Goal: Task Accomplishment & Management: Use online tool/utility

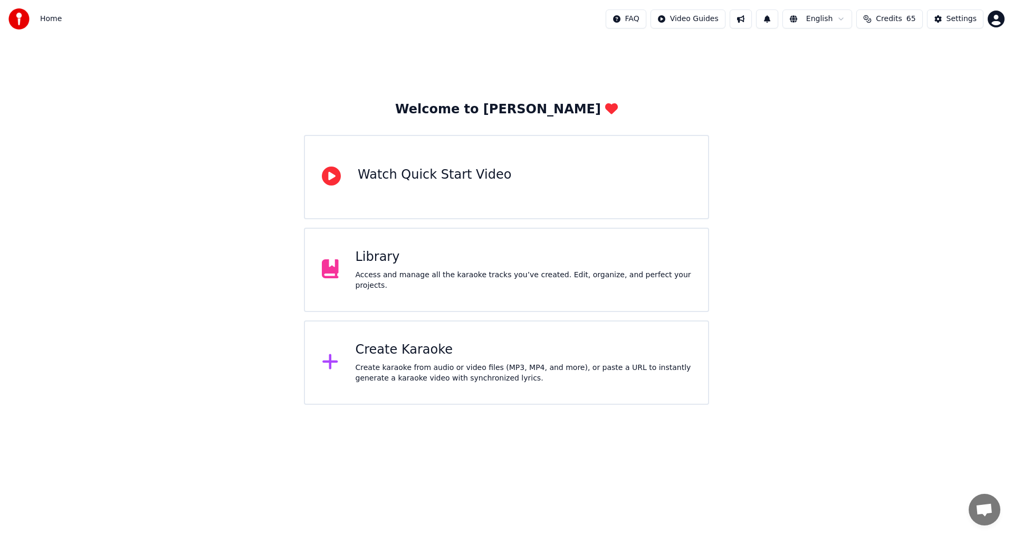
click at [416, 371] on div "Create karaoke from audio or video files (MP3, MP4, and more), or paste a URL t…" at bounding box center [523, 373] width 336 height 21
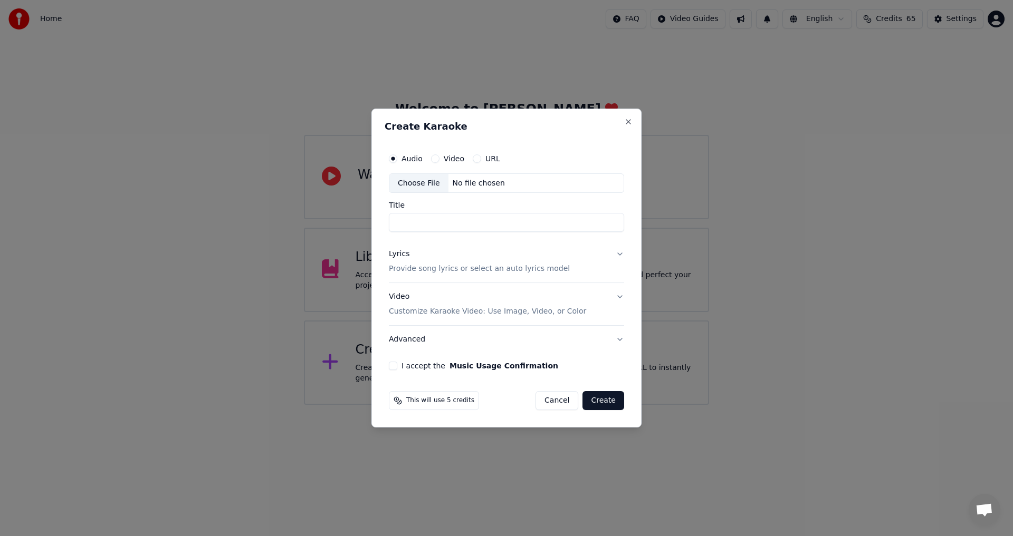
click at [407, 358] on div "Audio Video URL Choose File No file chosen Title Lyrics Provide song lyrics or …" at bounding box center [506, 259] width 244 height 231
click at [421, 177] on div "Choose File" at bounding box center [418, 183] width 59 height 19
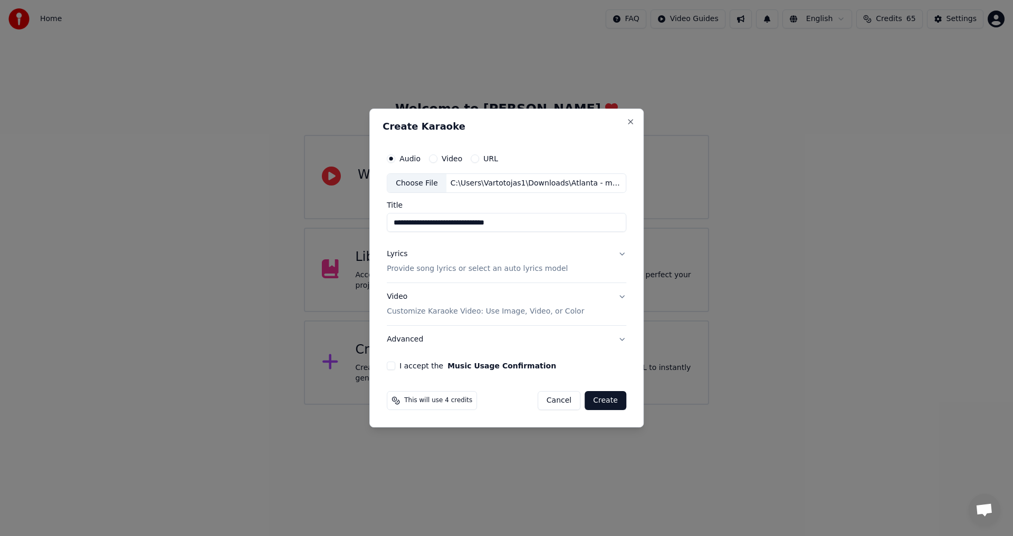
drag, startPoint x: 506, startPoint y: 223, endPoint x: 320, endPoint y: 205, distance: 187.0
click at [320, 205] on body "**********" at bounding box center [506, 202] width 1013 height 405
type input "**********"
click at [449, 256] on div "Lyrics Provide song lyrics or select an auto lyrics model" at bounding box center [477, 261] width 181 height 25
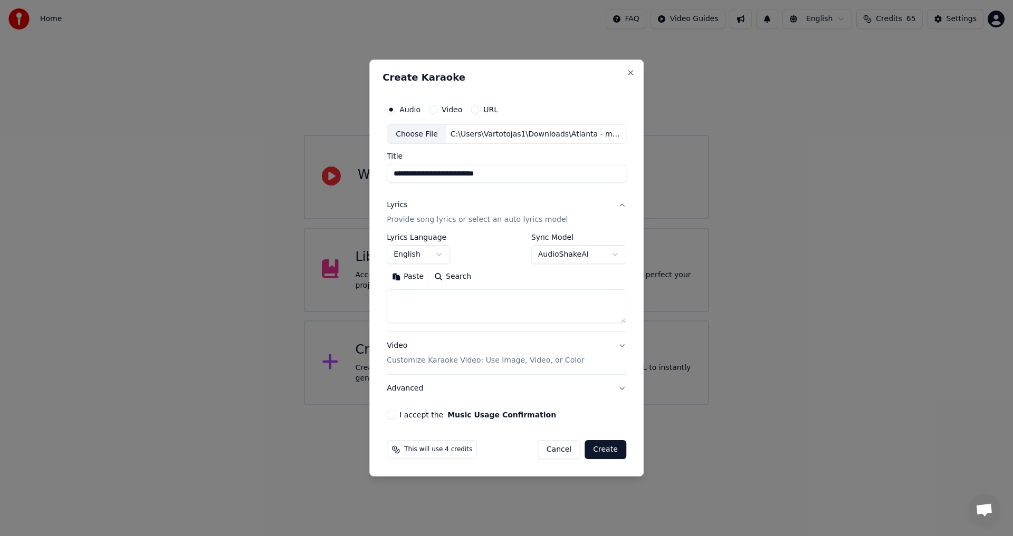
click at [439, 254] on button "English" at bounding box center [418, 255] width 63 height 19
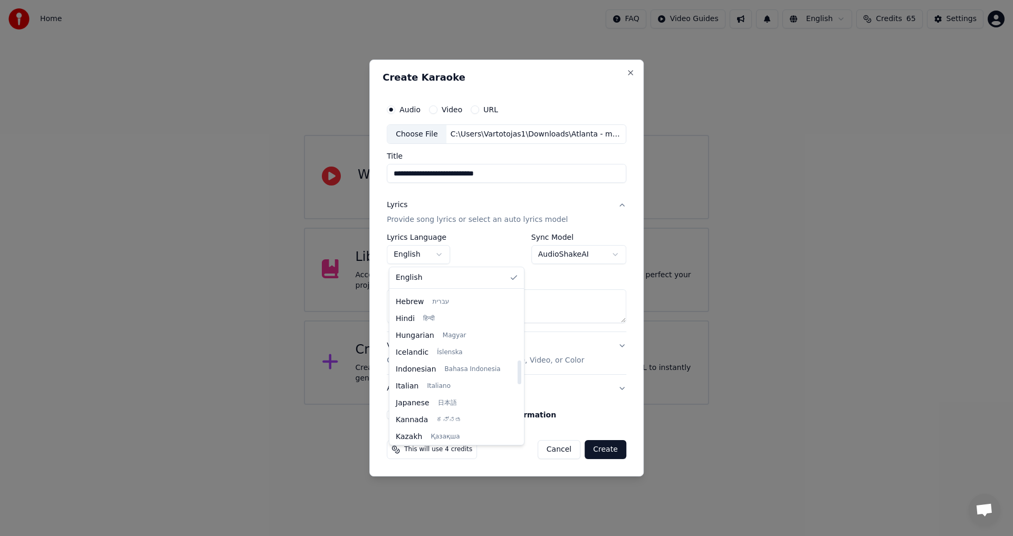
scroll to position [440, 0]
select select "**"
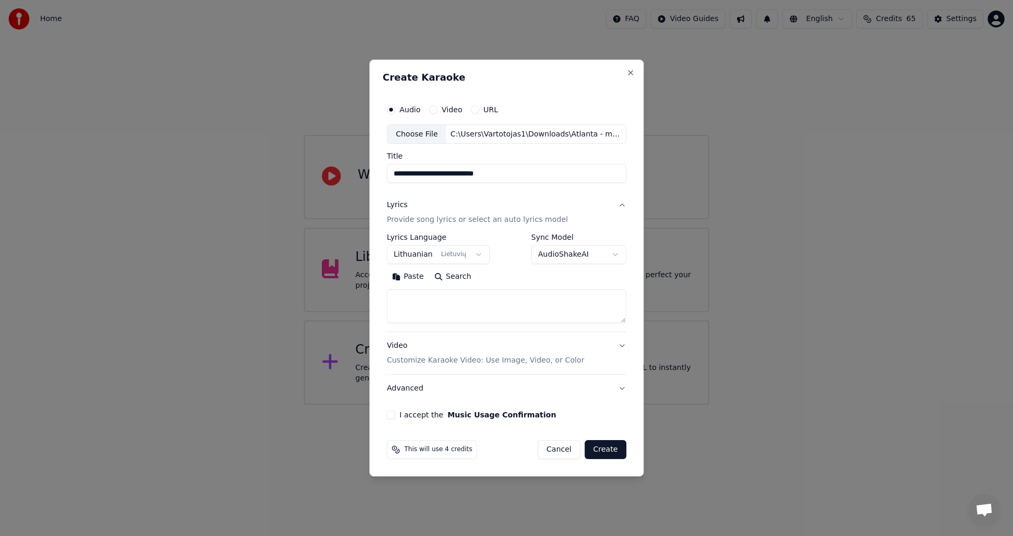
click at [426, 293] on textarea at bounding box center [506, 307] width 239 height 34
paste textarea "**********"
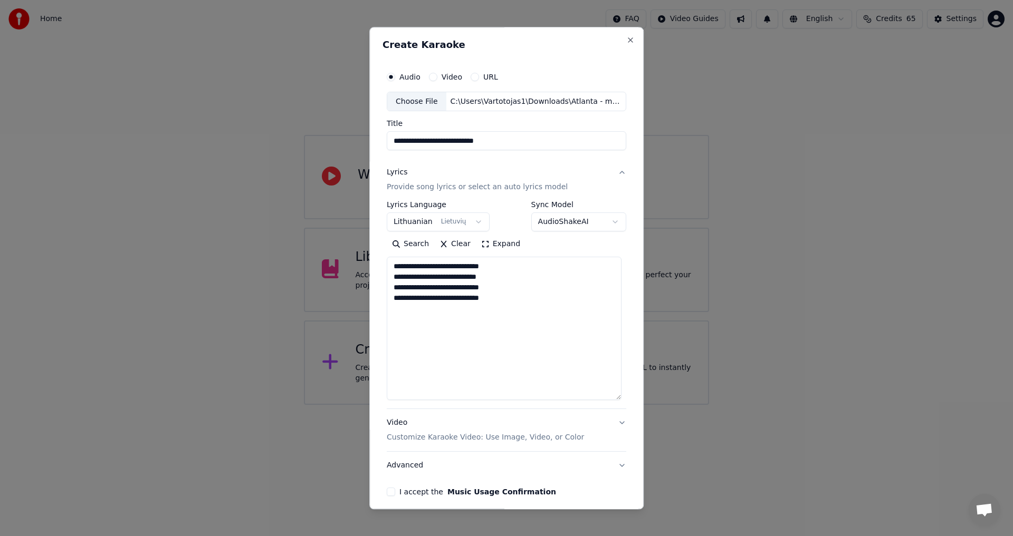
drag, startPoint x: 620, startPoint y: 319, endPoint x: 623, endPoint y: 396, distance: 77.6
click at [623, 396] on div "**********" at bounding box center [506, 281] width 248 height 439
paste textarea "**********"
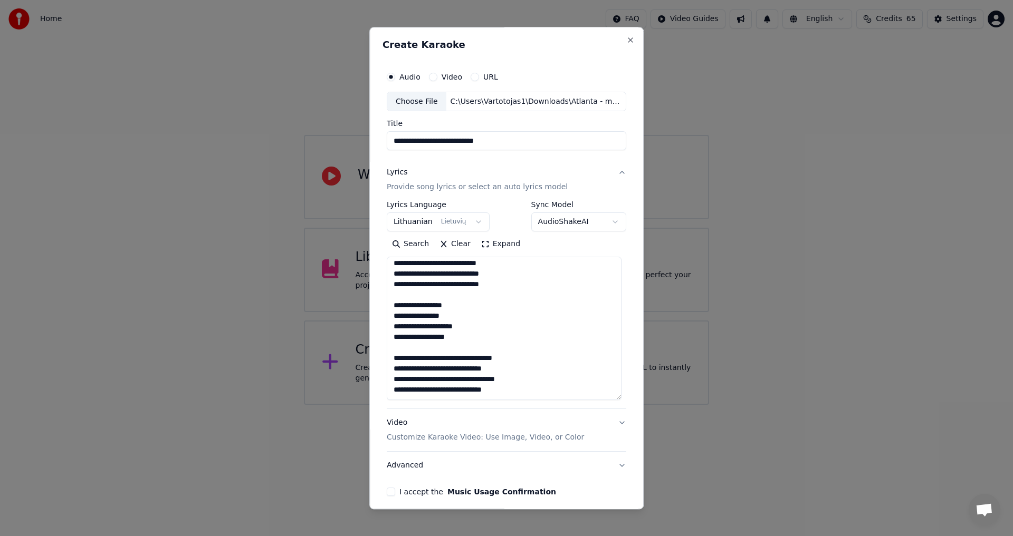
drag, startPoint x: 461, startPoint y: 337, endPoint x: 392, endPoint y: 304, distance: 76.7
click at [392, 304] on textarea "**********" at bounding box center [504, 328] width 235 height 143
click at [484, 340] on textarea "**********" at bounding box center [504, 328] width 235 height 143
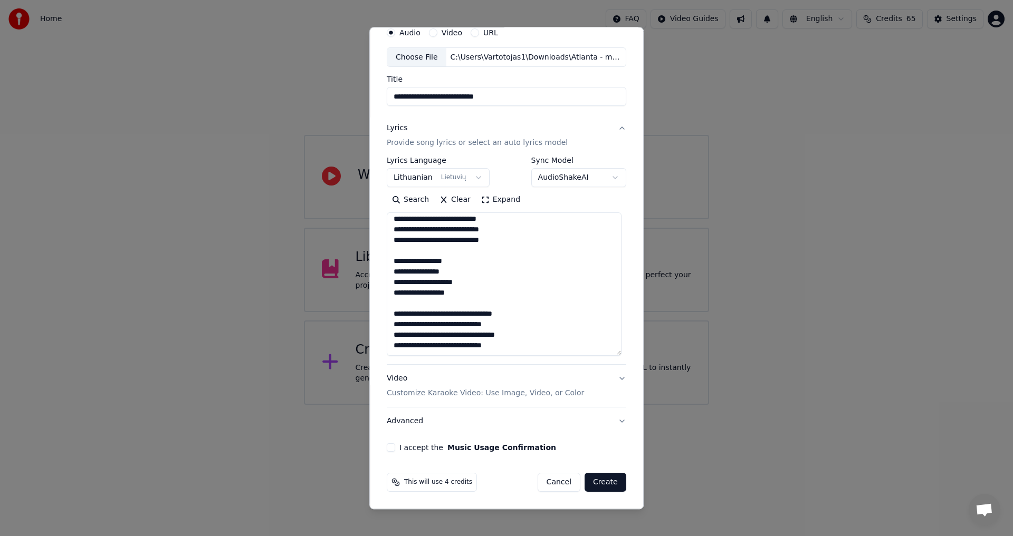
click at [497, 344] on textarea "**********" at bounding box center [504, 284] width 235 height 143
paste textarea "**********"
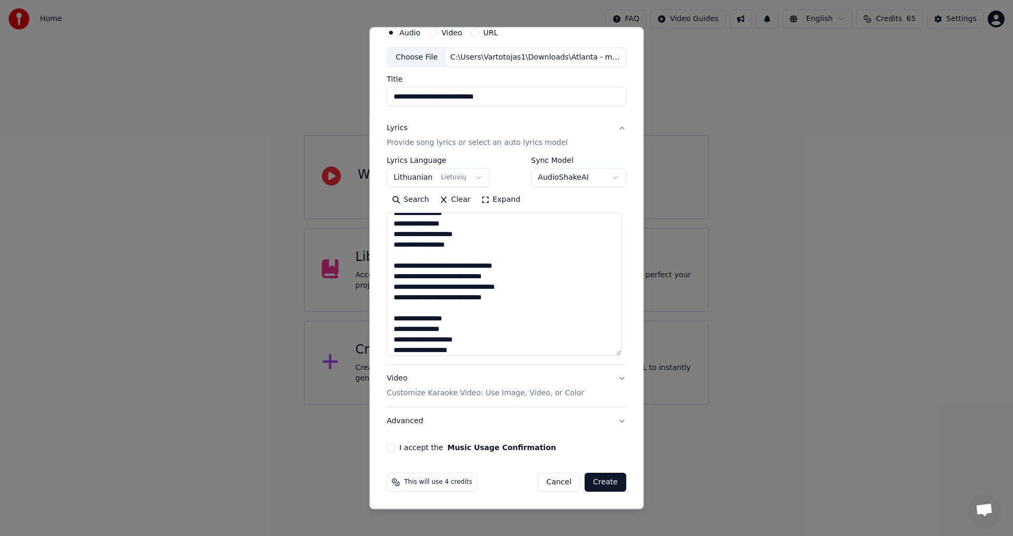
scroll to position [72, 0]
drag, startPoint x: 459, startPoint y: 343, endPoint x: 392, endPoint y: 307, distance: 76.2
click at [392, 307] on textarea "**********" at bounding box center [504, 284] width 235 height 143
drag, startPoint x: 479, startPoint y: 356, endPoint x: 466, endPoint y: 339, distance: 21.5
click at [475, 349] on textarea "**********" at bounding box center [504, 284] width 235 height 143
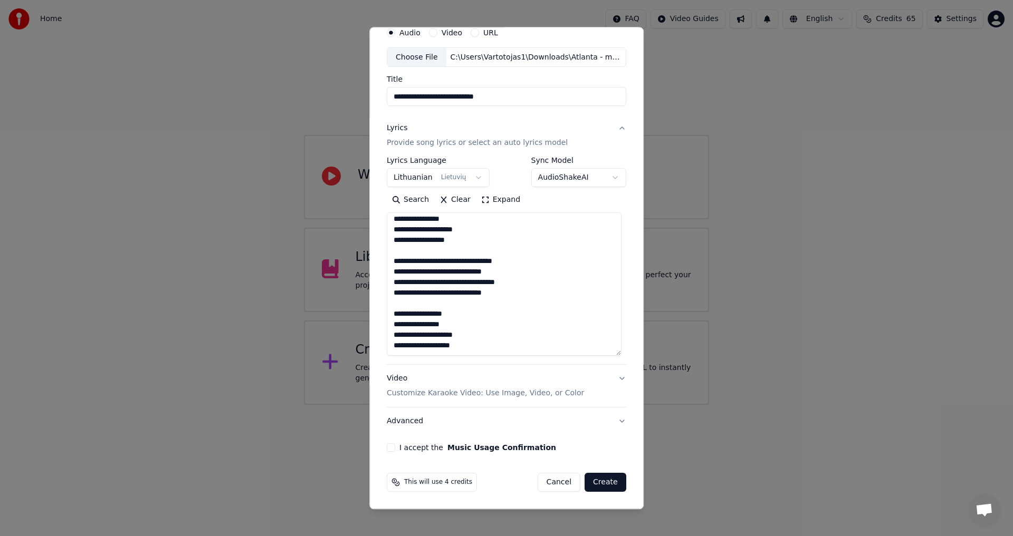
paste textarea "**********"
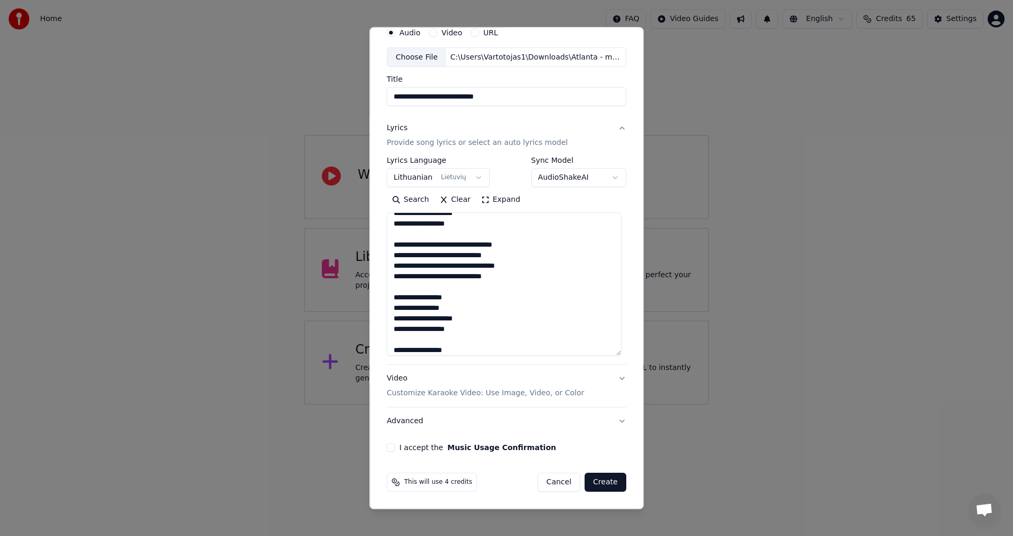
scroll to position [114, 0]
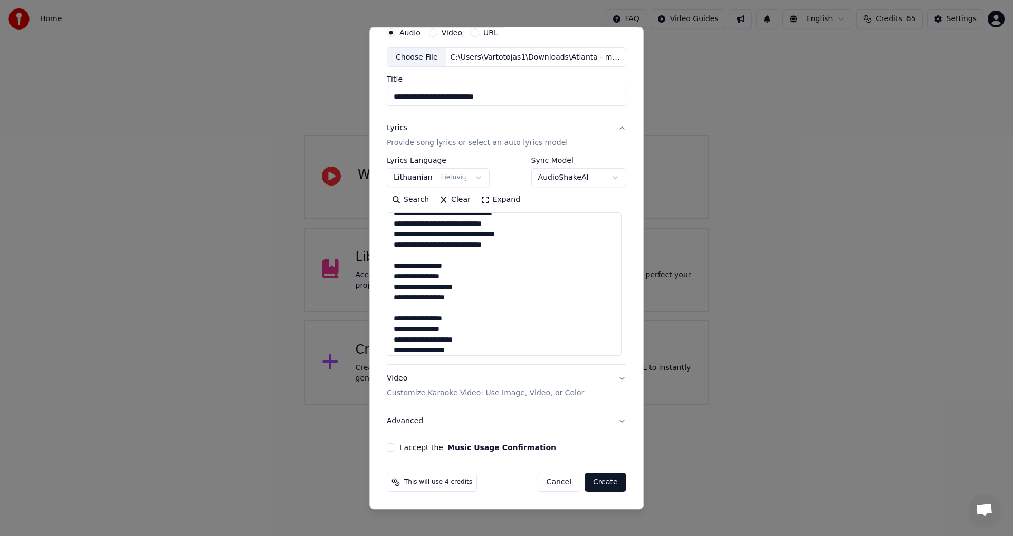
drag, startPoint x: 401, startPoint y: 319, endPoint x: 378, endPoint y: 320, distance: 22.7
click at [378, 320] on div "**********" at bounding box center [506, 268] width 274 height 483
click at [550, 39] on div "Audio Video URL" at bounding box center [506, 32] width 239 height 21
click at [463, 353] on textarea "**********" at bounding box center [504, 284] width 235 height 143
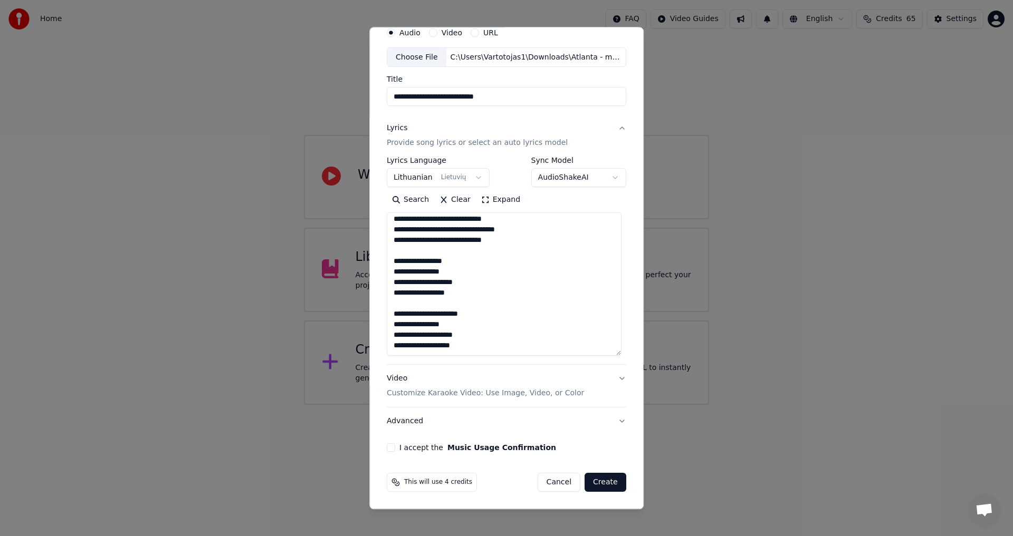
paste textarea "**********"
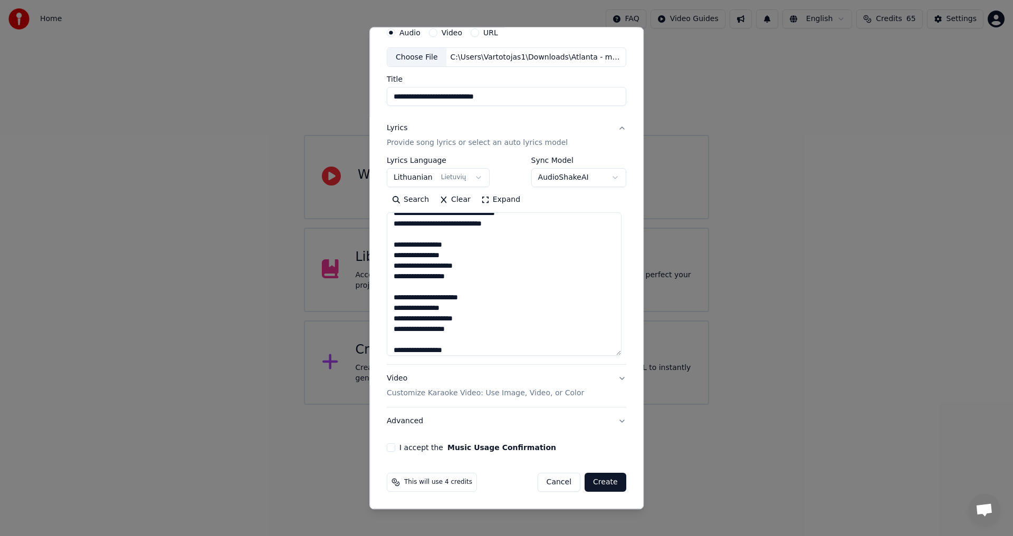
scroll to position [167, 0]
click at [527, 35] on div "Audio Video URL" at bounding box center [506, 32] width 239 height 21
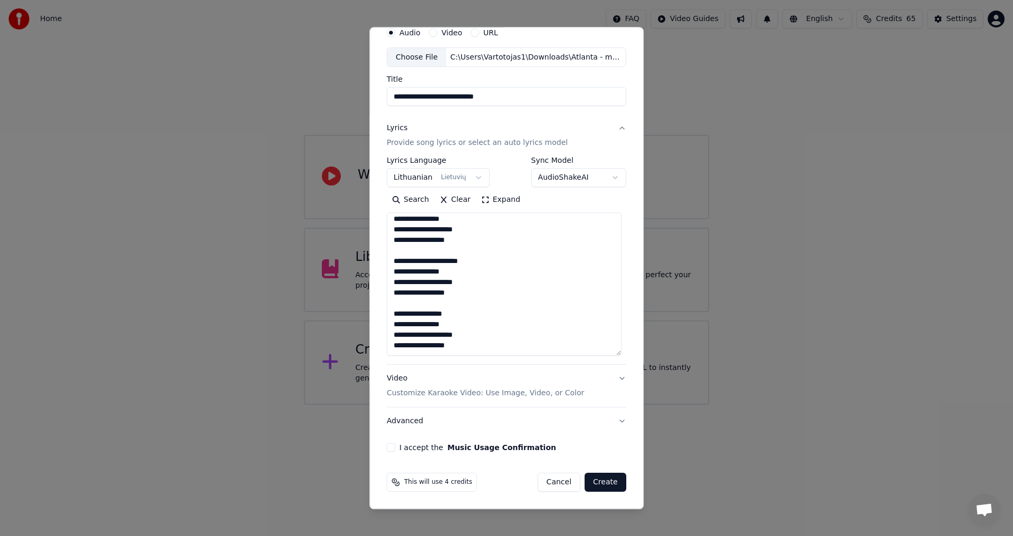
drag, startPoint x: 461, startPoint y: 295, endPoint x: 390, endPoint y: 264, distance: 77.7
click at [390, 264] on textarea "**********" at bounding box center [504, 284] width 235 height 143
click at [467, 342] on textarea "**********" at bounding box center [504, 284] width 235 height 143
paste textarea "**********"
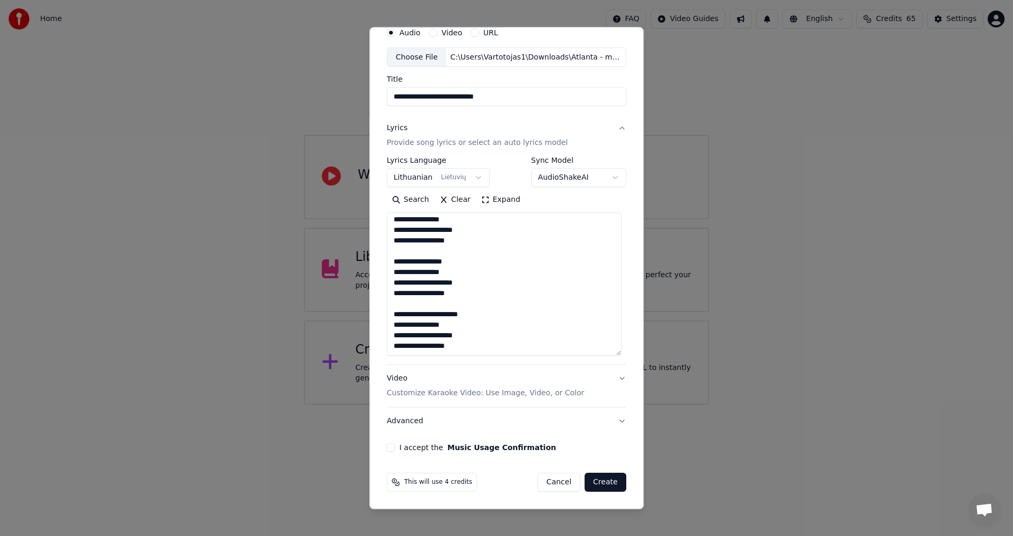
type textarea "**********"
click at [524, 33] on div "Audio Video URL" at bounding box center [506, 32] width 239 height 21
click at [453, 378] on div "Video Customize Karaoke Video: Use Image, Video, or Color" at bounding box center [485, 386] width 197 height 25
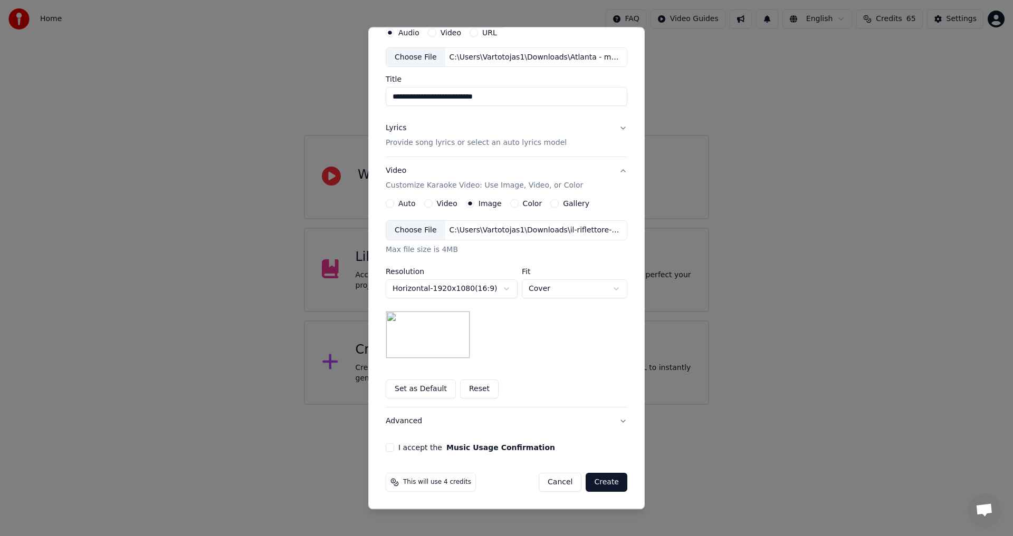
click at [536, 287] on body "**********" at bounding box center [506, 202] width 1013 height 405
select select "****"
click at [386, 447] on button "I accept the Music Usage Confirmation" at bounding box center [390, 448] width 8 height 8
click at [599, 479] on button "Create" at bounding box center [606, 483] width 42 height 19
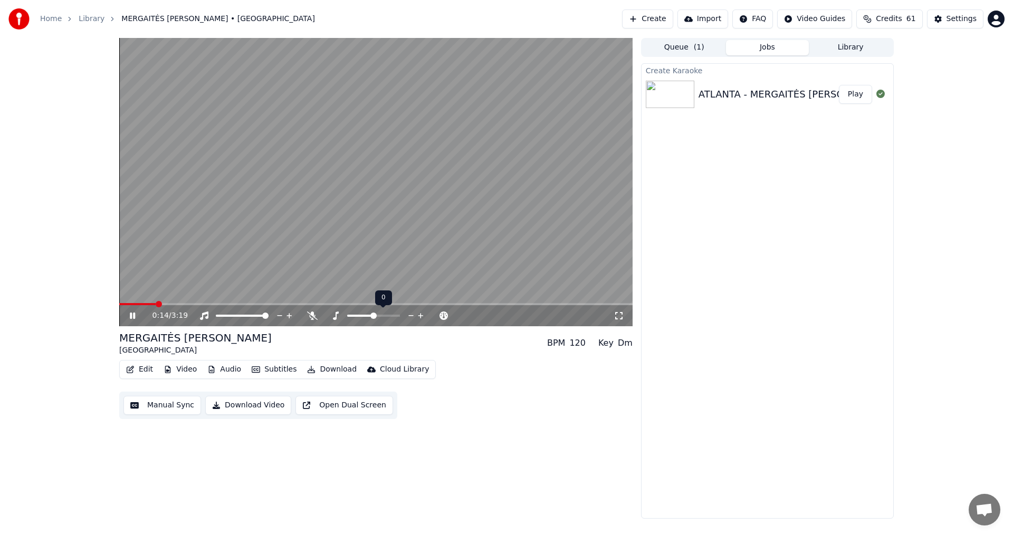
click at [420, 318] on icon at bounding box center [421, 316] width 10 height 11
click at [119, 307] on span at bounding box center [122, 304] width 6 height 6
click at [409, 316] on icon at bounding box center [411, 316] width 10 height 11
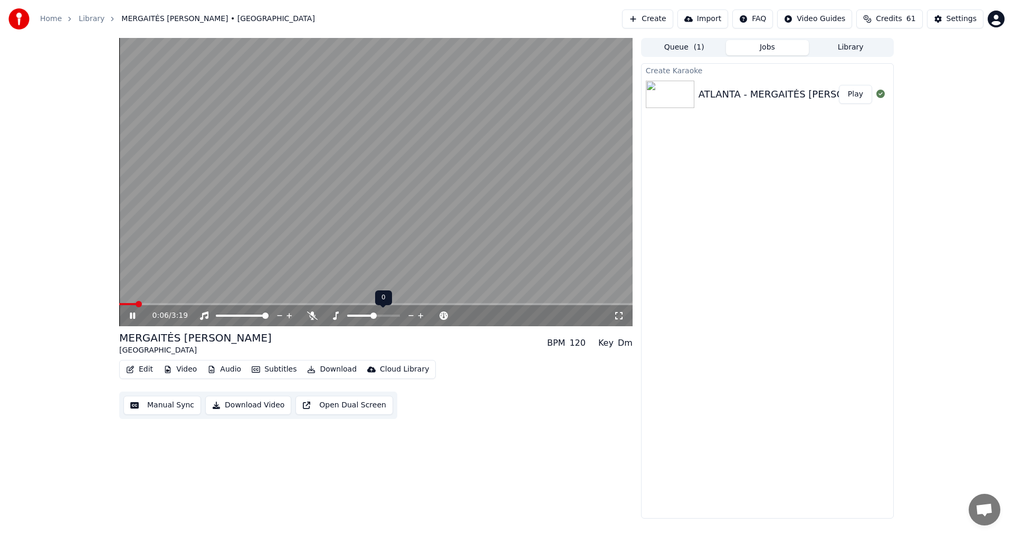
click at [409, 316] on icon at bounding box center [411, 316] width 10 height 11
click at [66, 298] on div "0:08 / 3:19 MERGAITĖS [PERSON_NAME] ATLANTA BPM 120 Key C#m Edit Video Audio Su…" at bounding box center [506, 278] width 1013 height 481
click at [133, 317] on icon at bounding box center [140, 316] width 25 height 8
click at [137, 364] on button "Edit" at bounding box center [139, 369] width 35 height 15
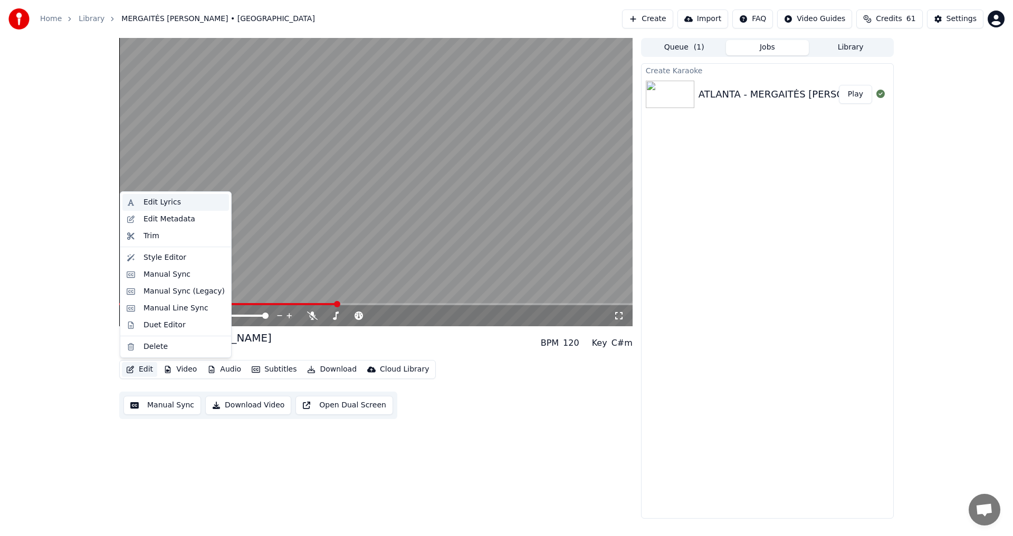
click at [166, 198] on div "Edit Lyrics" at bounding box center [161, 202] width 37 height 11
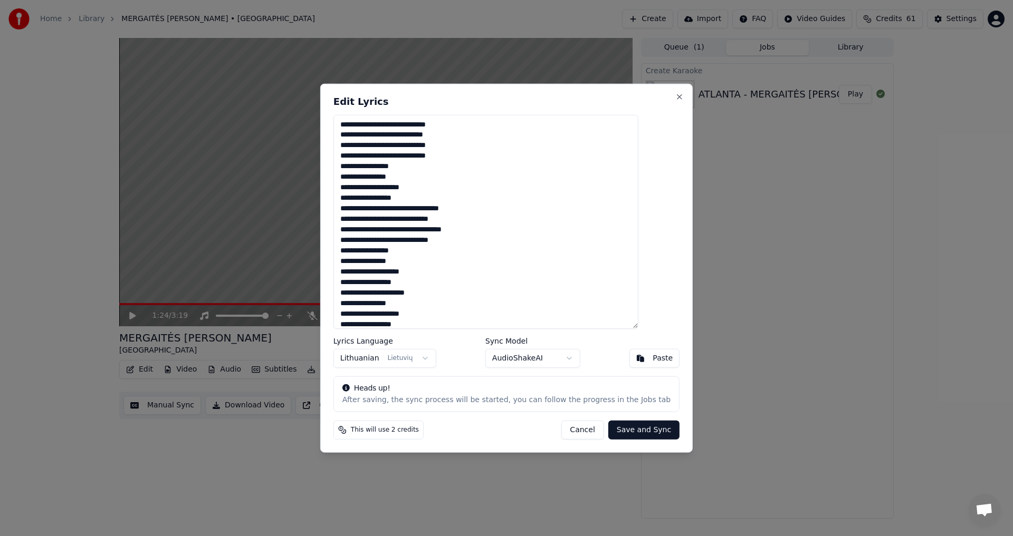
click at [428, 197] on textarea "**********" at bounding box center [485, 221] width 305 height 215
type textarea "**********"
click at [614, 431] on button "Save and Sync" at bounding box center [643, 430] width 71 height 19
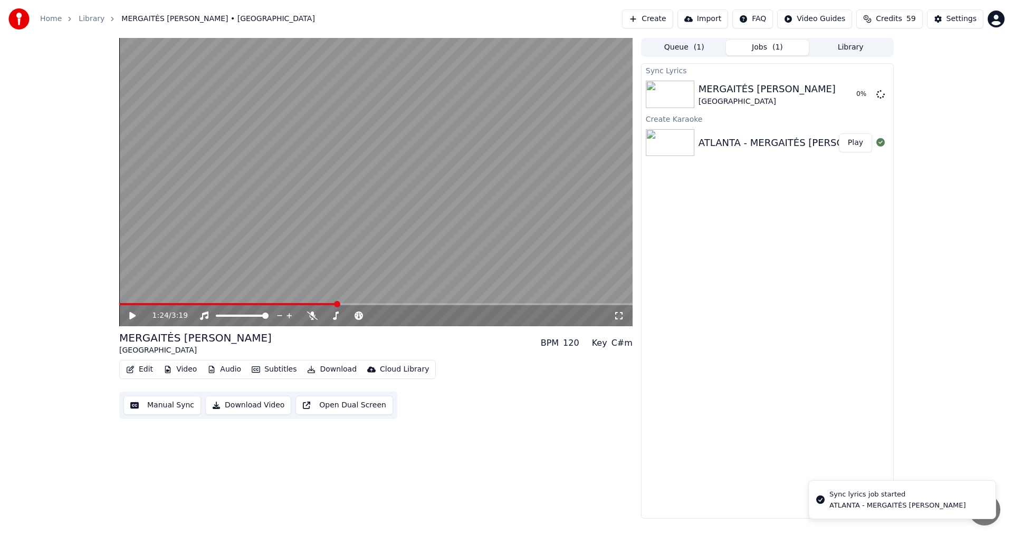
click at [333, 304] on span at bounding box center [227, 304] width 217 height 2
click at [309, 300] on video at bounding box center [375, 182] width 513 height 289
click at [302, 302] on video at bounding box center [375, 182] width 513 height 289
click at [294, 302] on video at bounding box center [375, 182] width 513 height 289
click at [288, 303] on video at bounding box center [375, 182] width 513 height 289
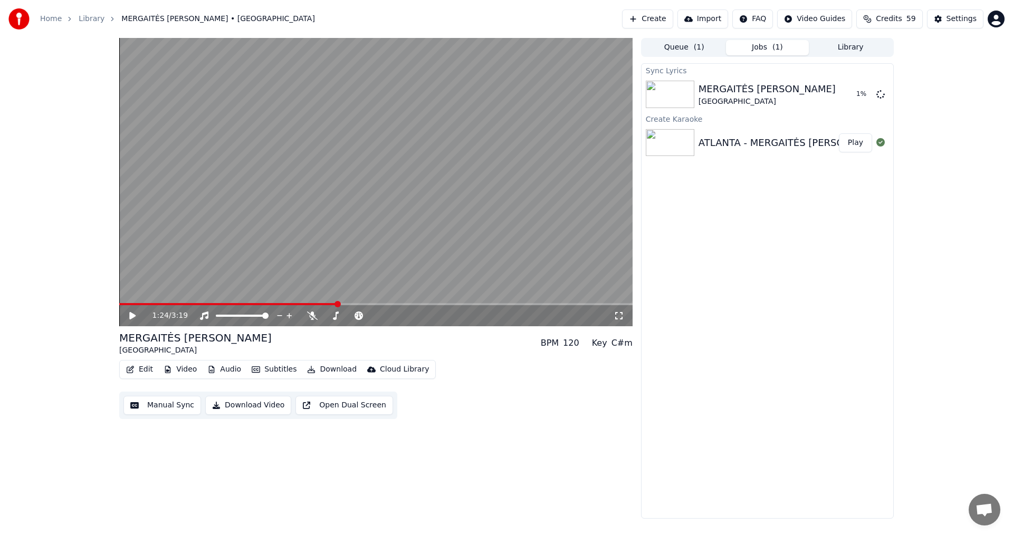
click at [289, 304] on span at bounding box center [228, 304] width 218 height 2
click at [263, 257] on video at bounding box center [375, 182] width 513 height 289
click at [265, 305] on span at bounding box center [205, 304] width 173 height 2
click at [133, 314] on icon at bounding box center [140, 316] width 25 height 8
click at [218, 367] on button "Audio" at bounding box center [224, 369] width 42 height 15
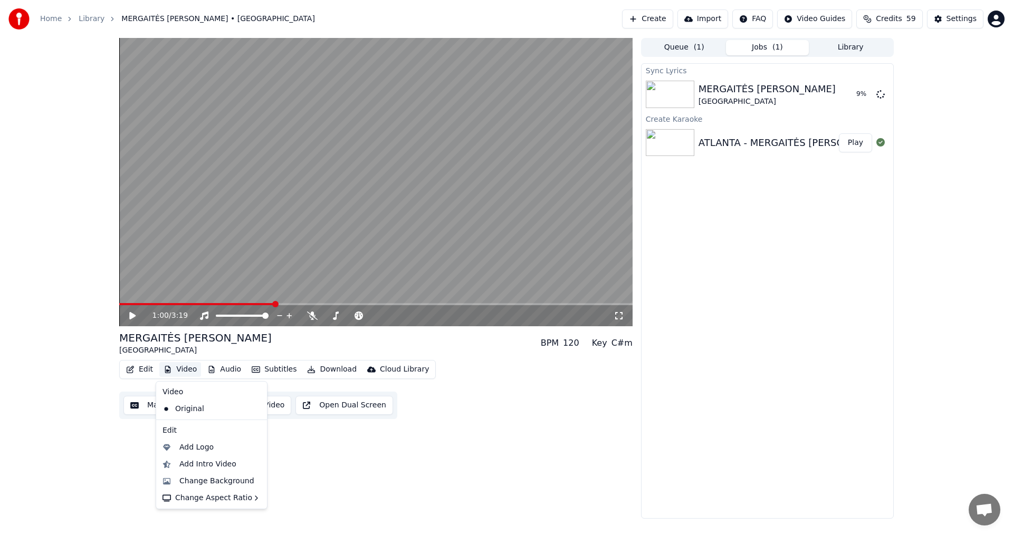
click at [42, 454] on div "1:00 / 3:19 MERGAITĖS [PERSON_NAME] ATLANTA BPM 120 Key C#m Edit Video Audio Su…" at bounding box center [506, 278] width 1013 height 481
click at [148, 409] on button "Manual Sync" at bounding box center [162, 405] width 78 height 19
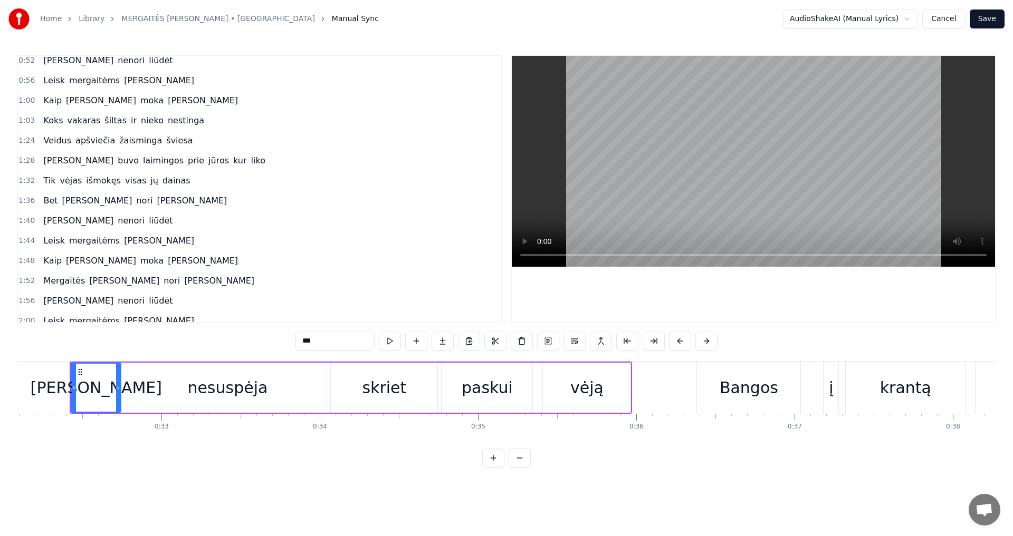
scroll to position [53, 0]
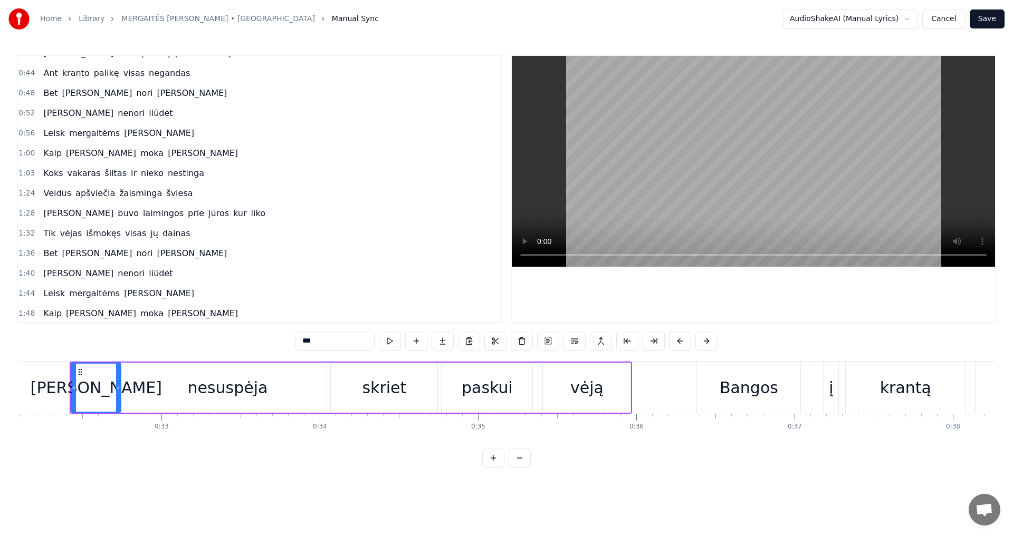
click at [46, 173] on span "Koks" at bounding box center [53, 173] width 22 height 12
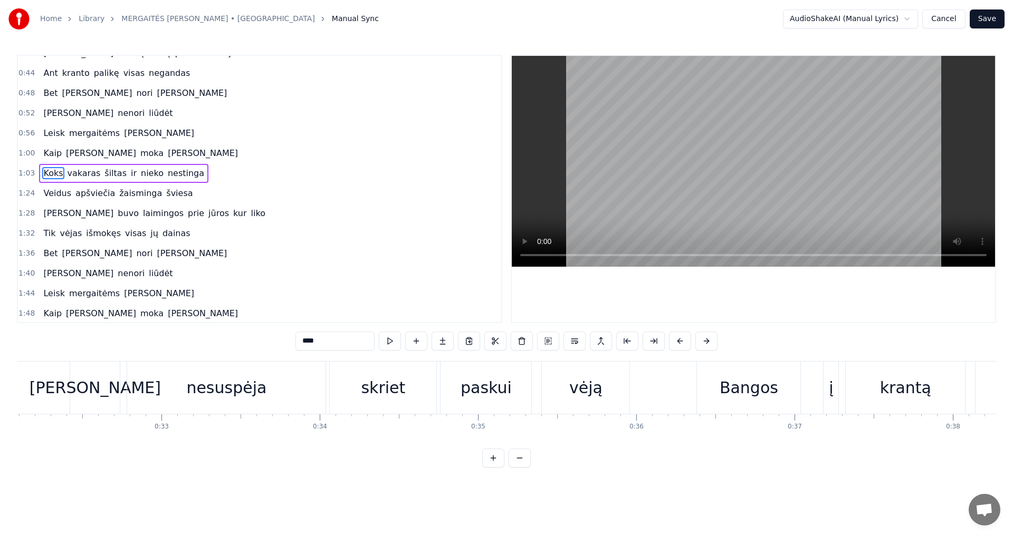
type input "****"
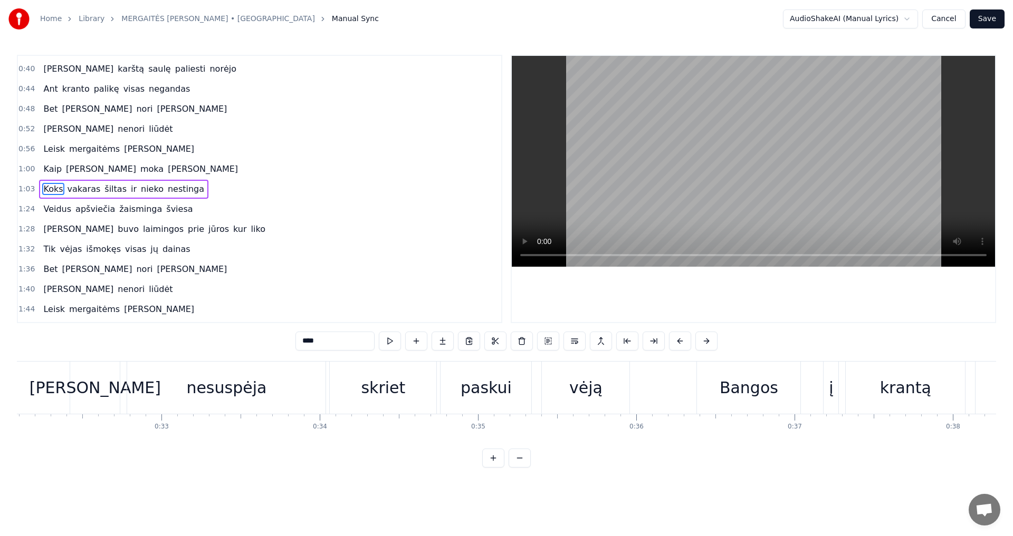
scroll to position [0, 10042]
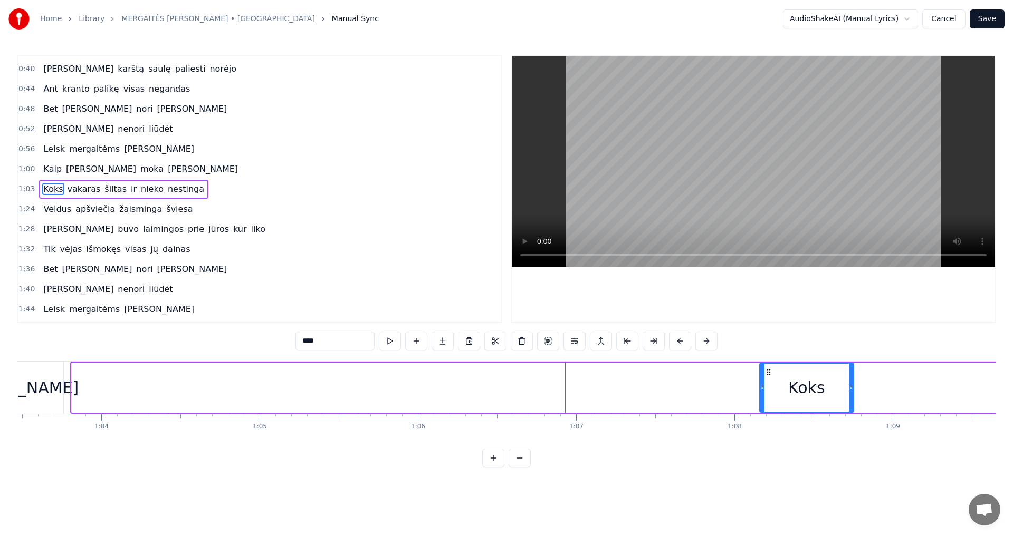
drag, startPoint x: 89, startPoint y: 371, endPoint x: 633, endPoint y: 304, distance: 548.4
click at [771, 367] on div "Koks" at bounding box center [806, 388] width 93 height 48
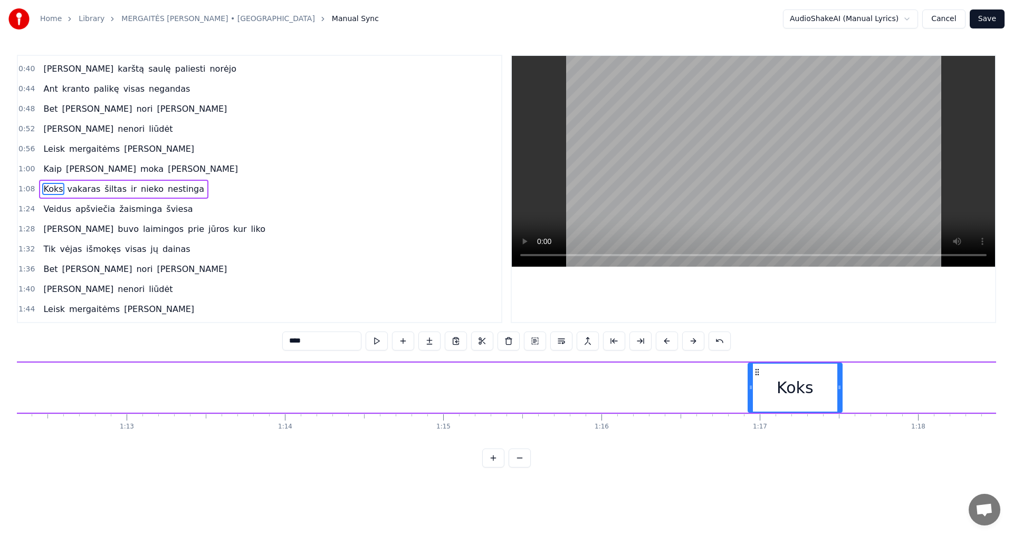
scroll to position [0, 11445]
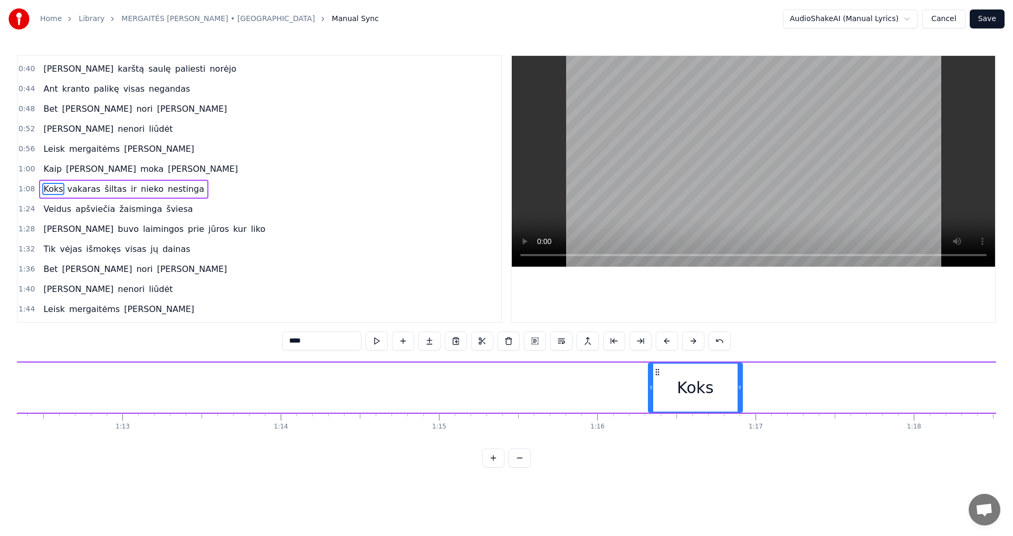
drag, startPoint x: 771, startPoint y: 371, endPoint x: 655, endPoint y: 380, distance: 116.9
click at [655, 380] on div "Koks" at bounding box center [695, 388] width 93 height 48
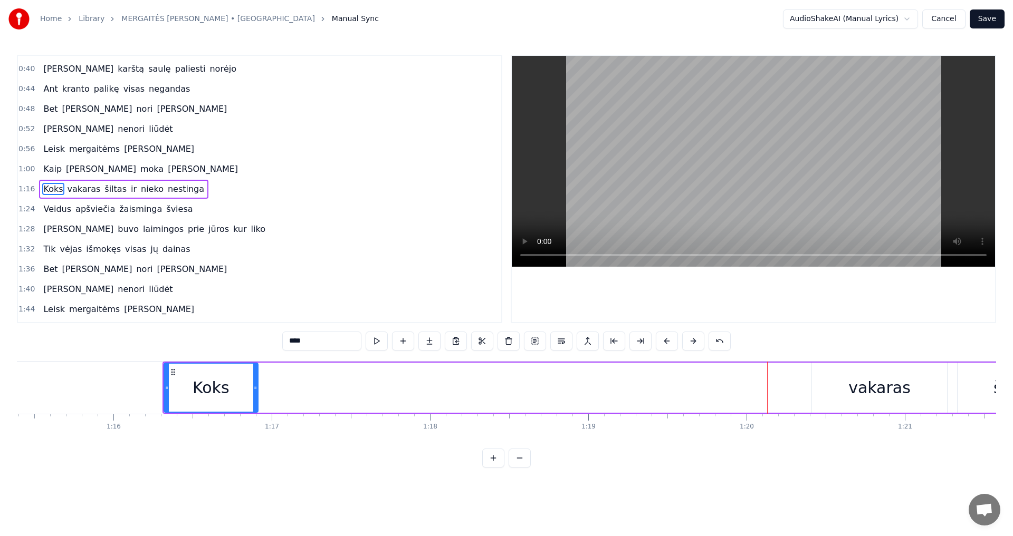
scroll to position [0, 11894]
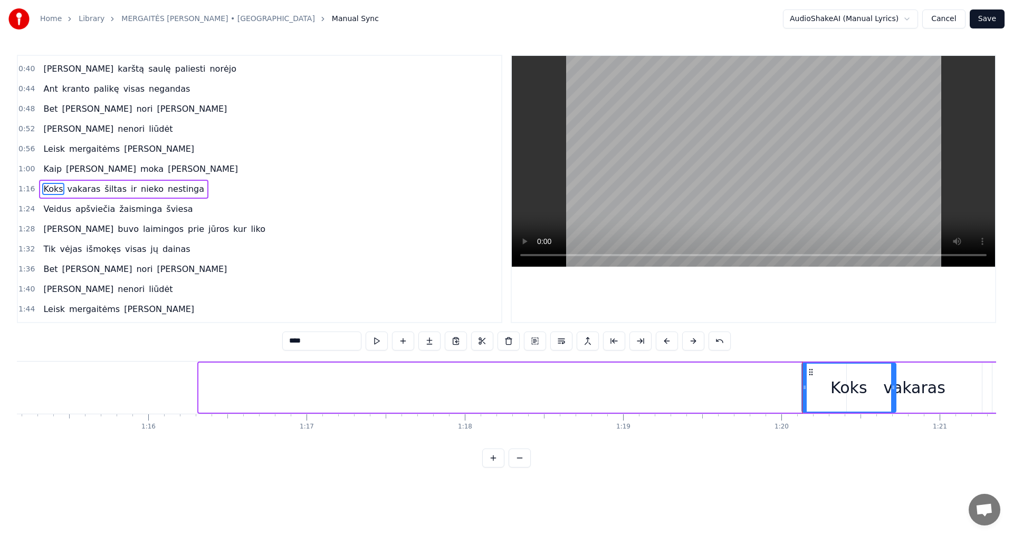
drag, startPoint x: 207, startPoint y: 373, endPoint x: 810, endPoint y: 382, distance: 602.9
click at [810, 382] on div "Koks" at bounding box center [848, 388] width 93 height 48
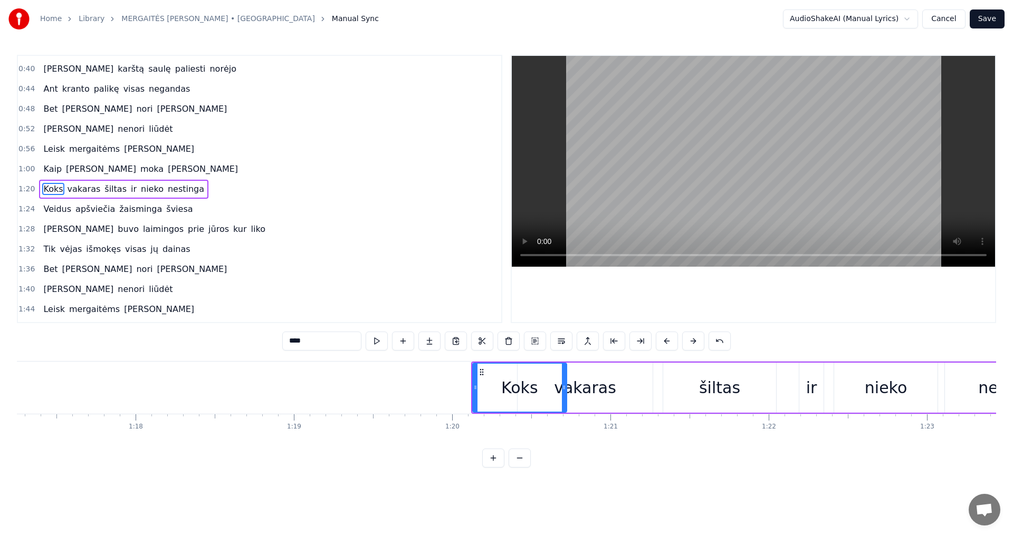
scroll to position [0, 12120]
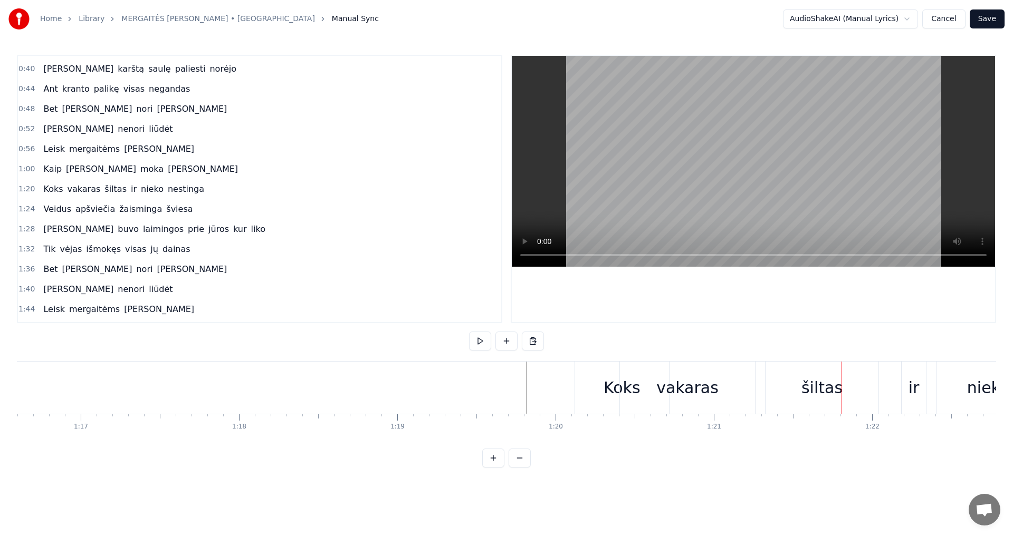
click at [993, 20] on button "Save" at bounding box center [986, 18] width 35 height 19
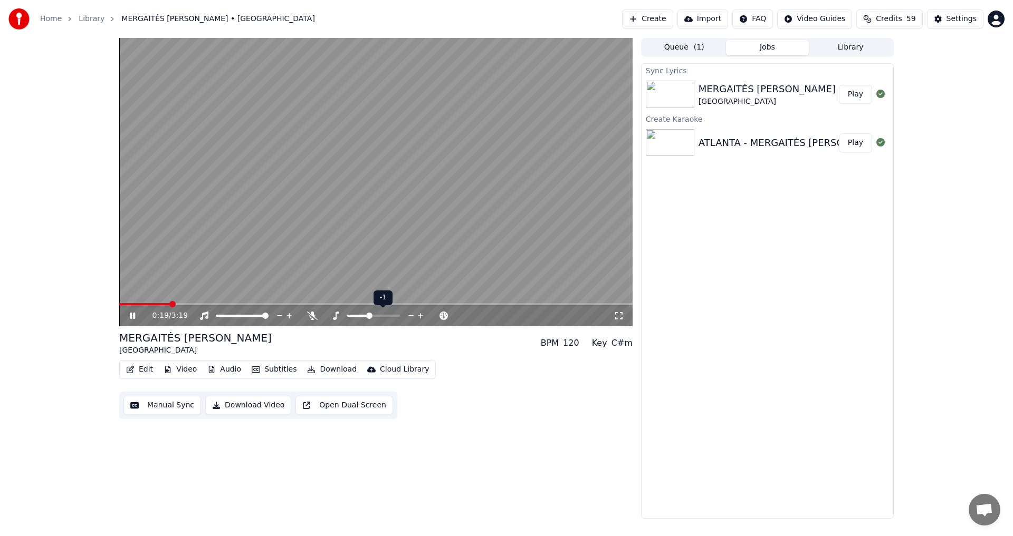
click at [412, 313] on icon at bounding box center [411, 316] width 10 height 11
click at [419, 314] on icon at bounding box center [421, 316] width 10 height 11
click at [132, 314] on icon at bounding box center [132, 316] width 5 height 6
click at [181, 407] on button "Manual Sync" at bounding box center [162, 405] width 78 height 19
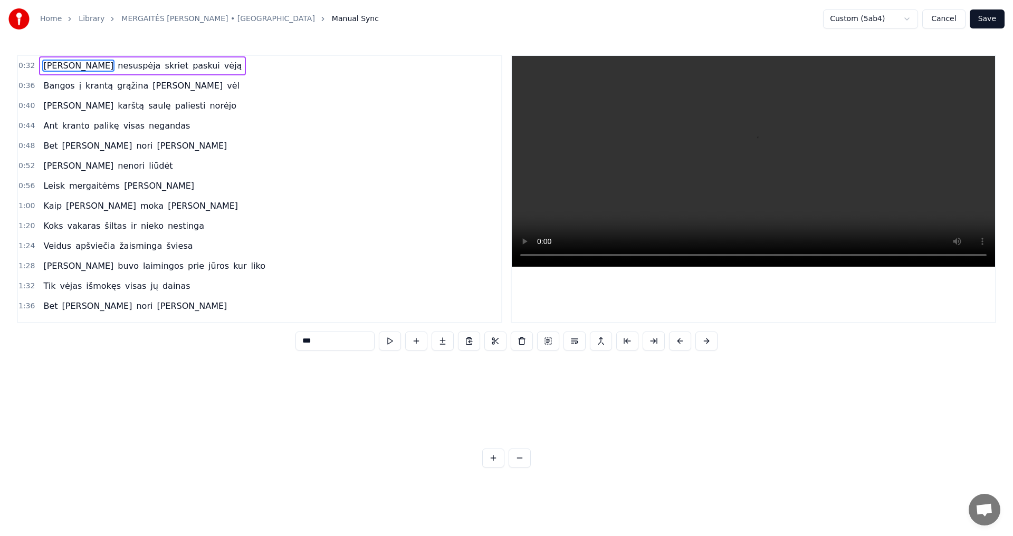
scroll to position [0, 5077]
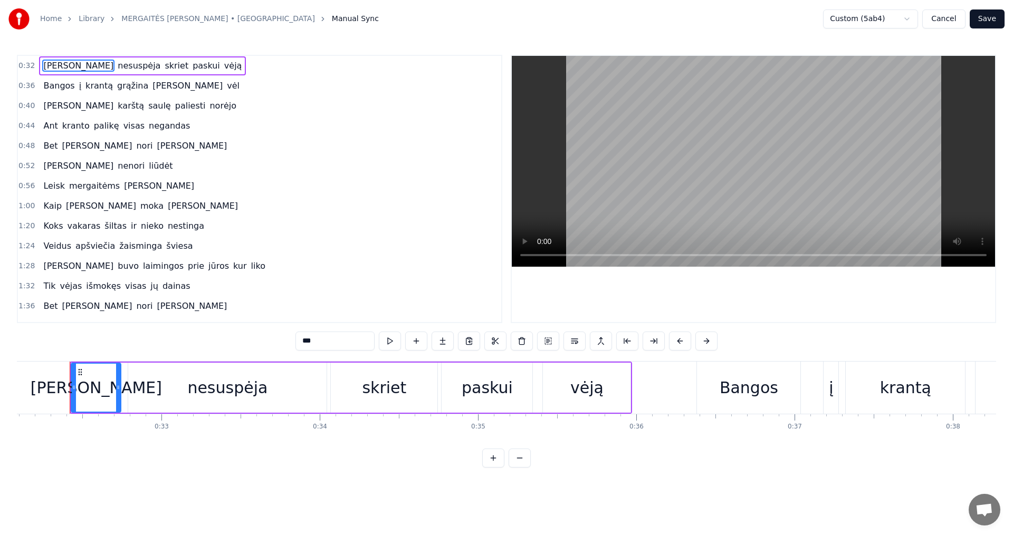
click at [943, 15] on button "Cancel" at bounding box center [943, 18] width 43 height 19
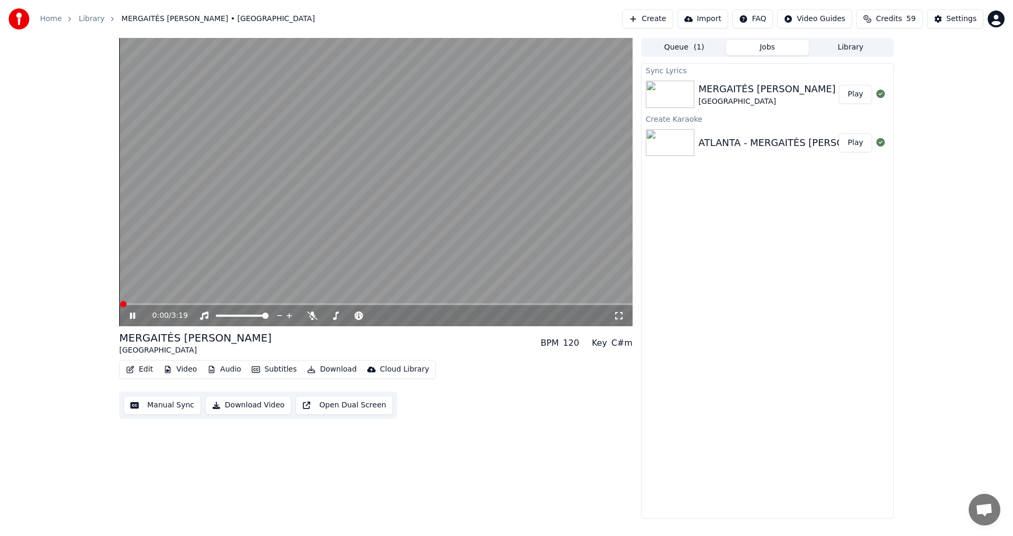
click at [146, 369] on button "Edit" at bounding box center [139, 369] width 35 height 15
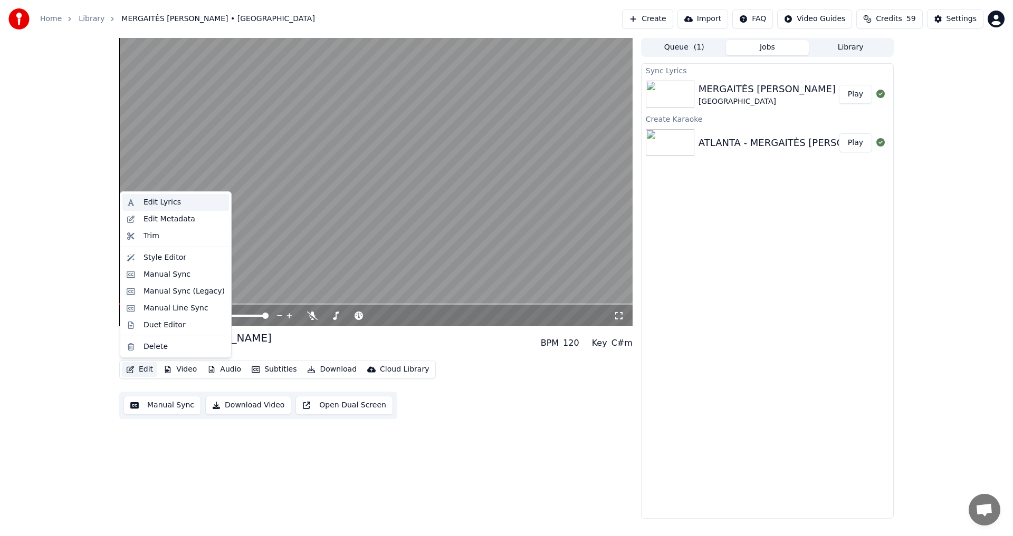
click at [181, 200] on div "Edit Lyrics" at bounding box center [183, 202] width 81 height 11
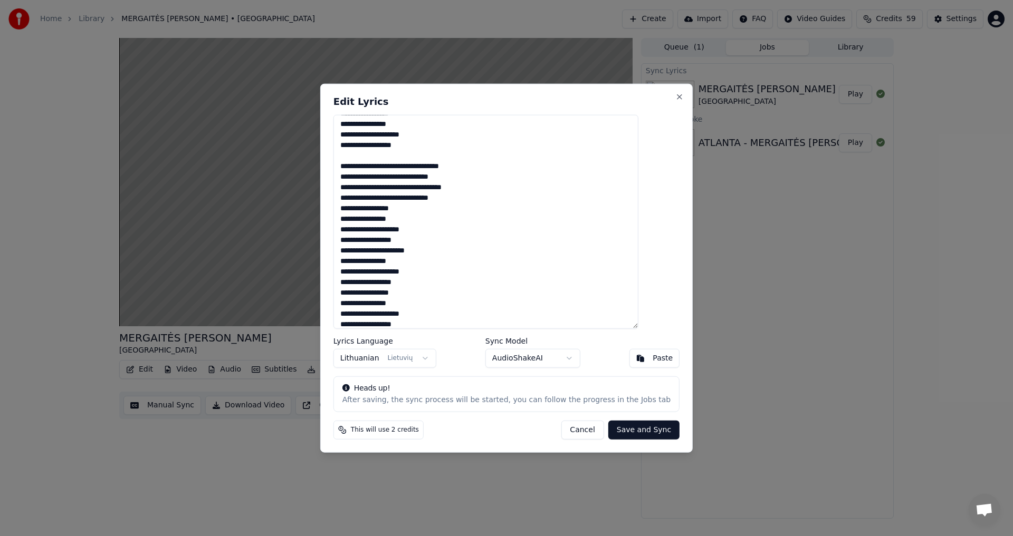
scroll to position [101, 0]
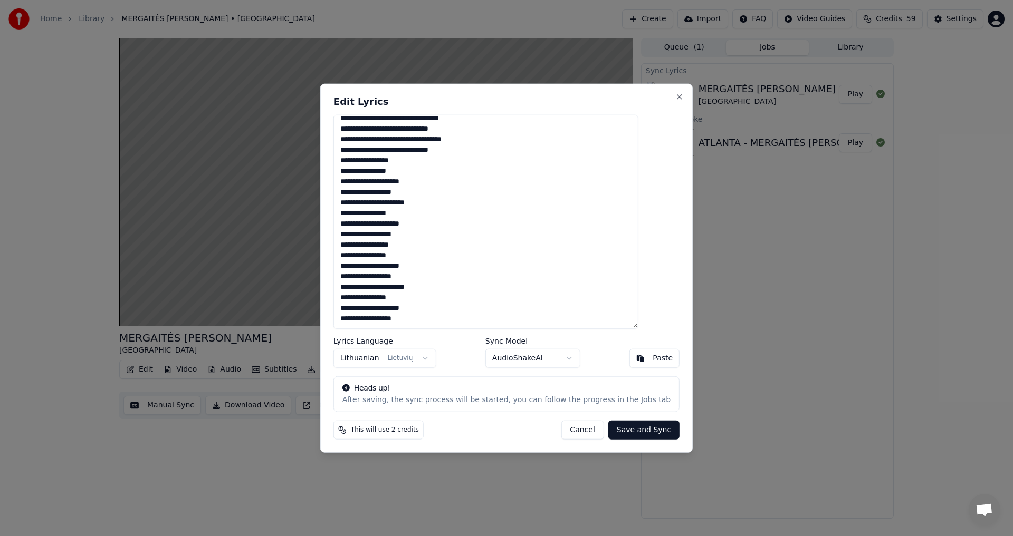
drag, startPoint x: 405, startPoint y: 288, endPoint x: 394, endPoint y: 285, distance: 11.0
click at [394, 285] on textarea "**********" at bounding box center [485, 221] width 305 height 215
drag, startPoint x: 403, startPoint y: 200, endPoint x: 396, endPoint y: 200, distance: 7.4
click at [396, 200] on textarea "**********" at bounding box center [485, 221] width 305 height 215
type textarea "**********"
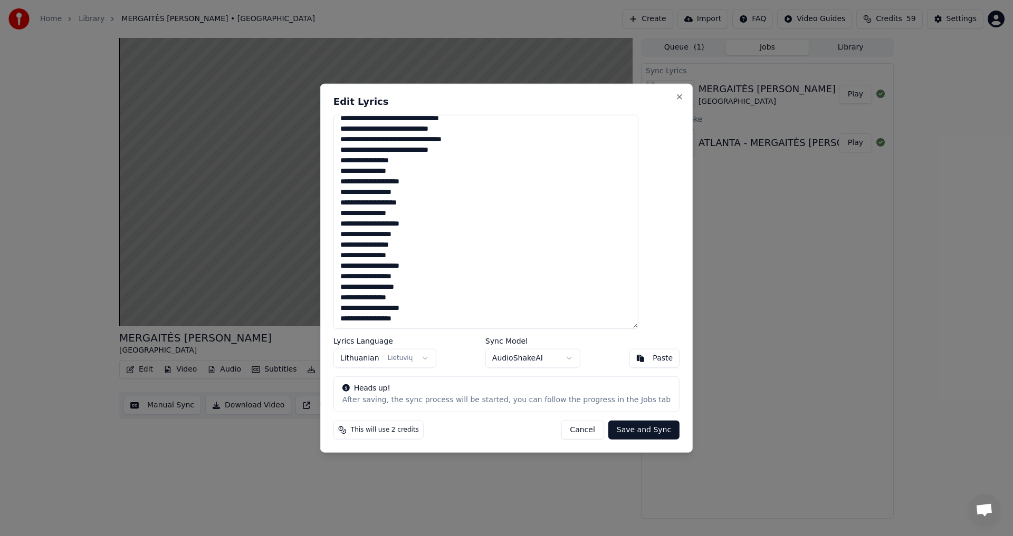
click at [634, 426] on button "Save and Sync" at bounding box center [643, 430] width 71 height 19
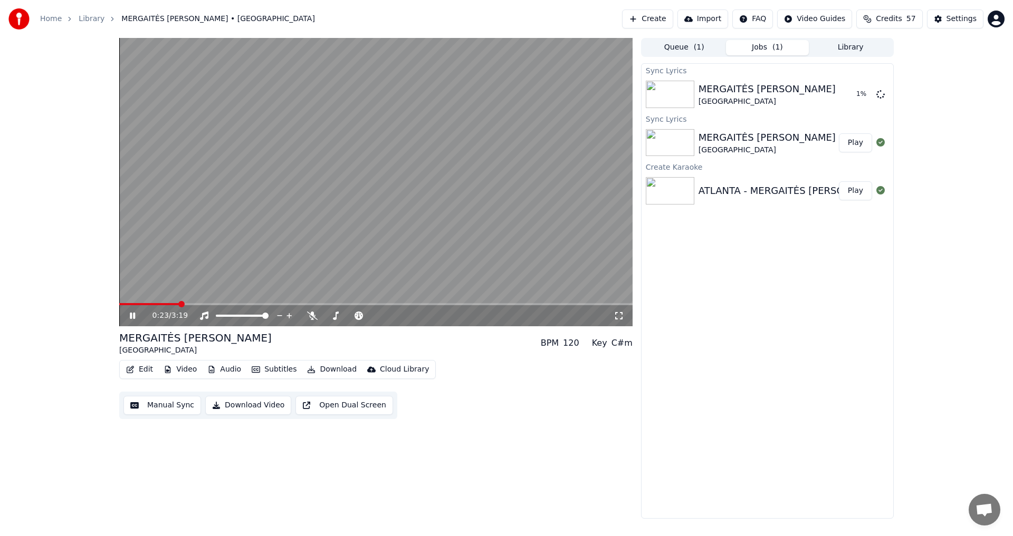
click at [134, 316] on icon at bounding box center [132, 316] width 5 height 6
click at [127, 316] on div "0:27 / 3:19" at bounding box center [375, 316] width 505 height 11
click at [856, 97] on button "Play" at bounding box center [855, 94] width 33 height 19
click at [131, 313] on icon at bounding box center [132, 316] width 5 height 6
click at [176, 405] on button "Manual Sync" at bounding box center [162, 405] width 78 height 19
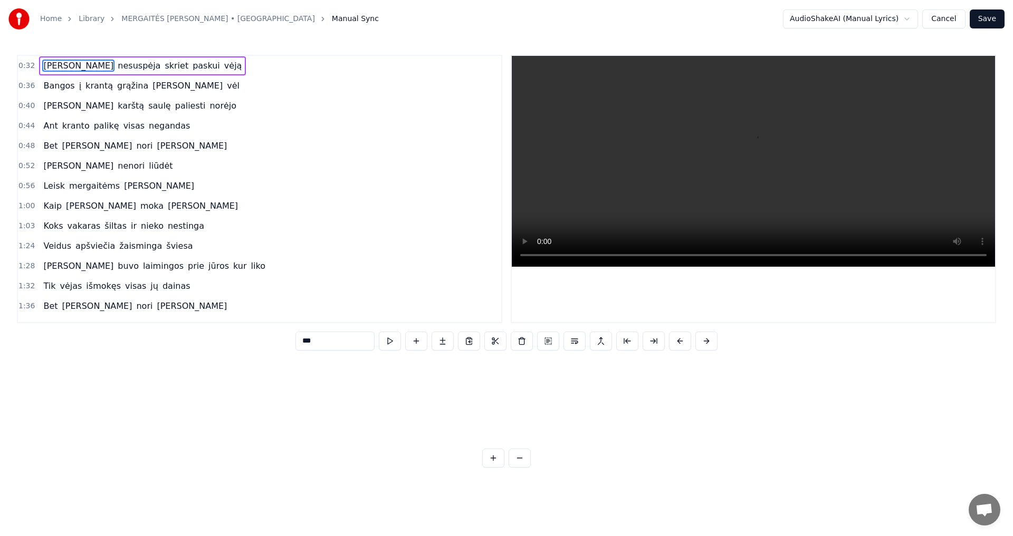
scroll to position [0, 5077]
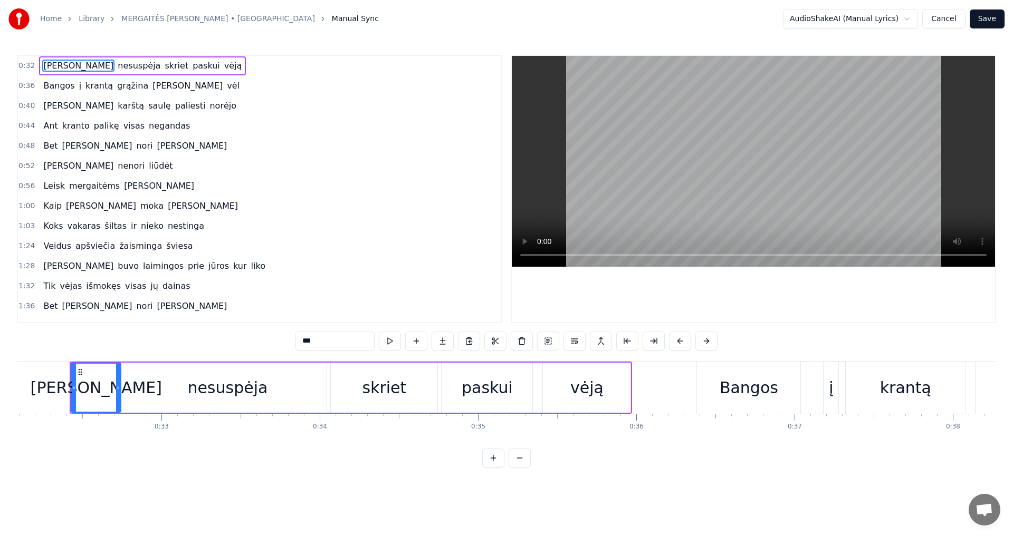
click at [52, 227] on span "Koks" at bounding box center [53, 226] width 22 height 12
type input "****"
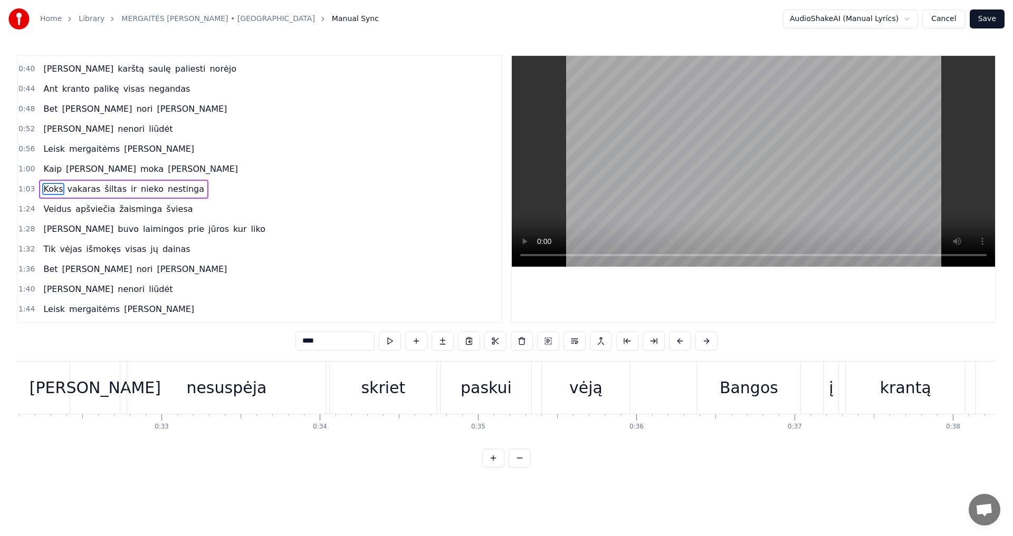
scroll to position [0, 10042]
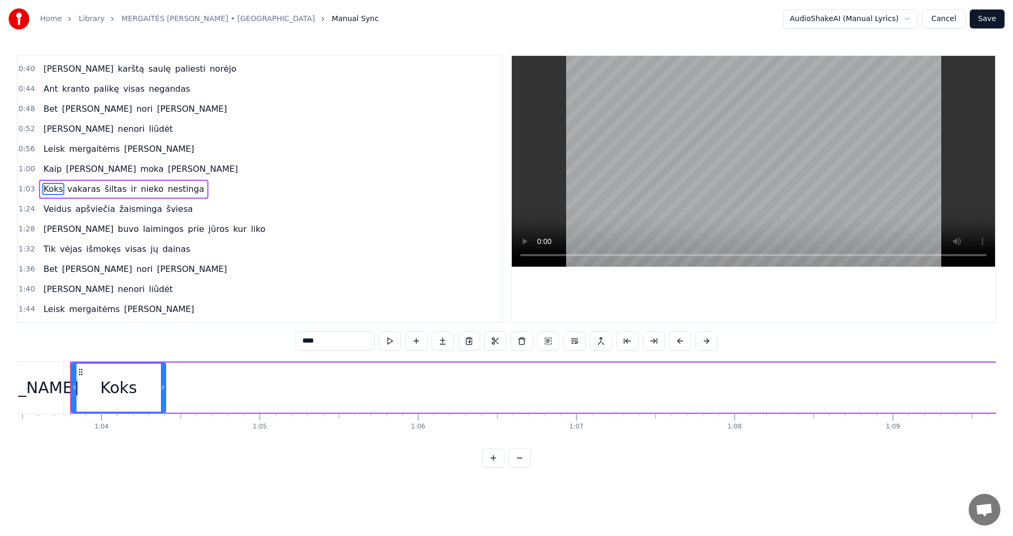
drag, startPoint x: 120, startPoint y: 386, endPoint x: 434, endPoint y: 386, distance: 314.4
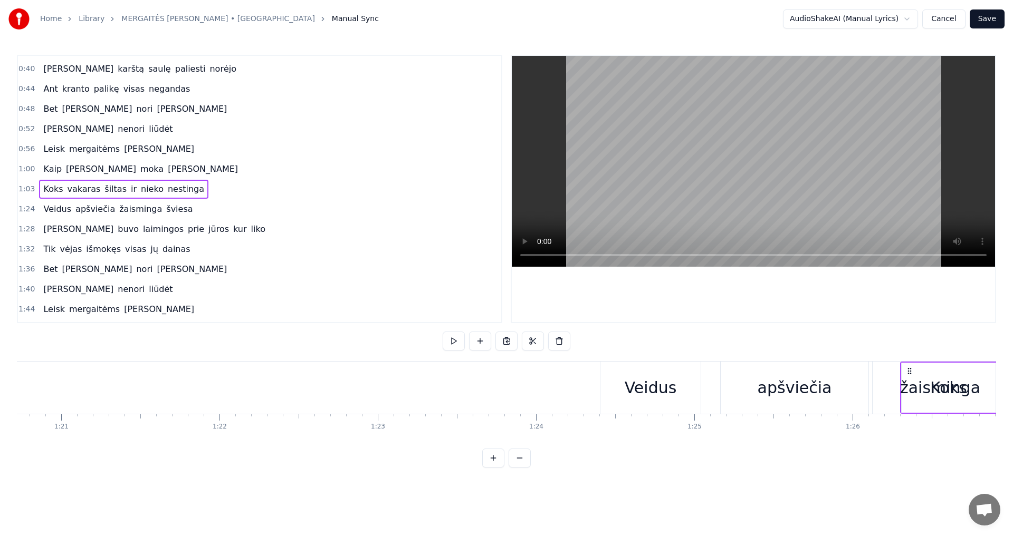
scroll to position [0, 12798]
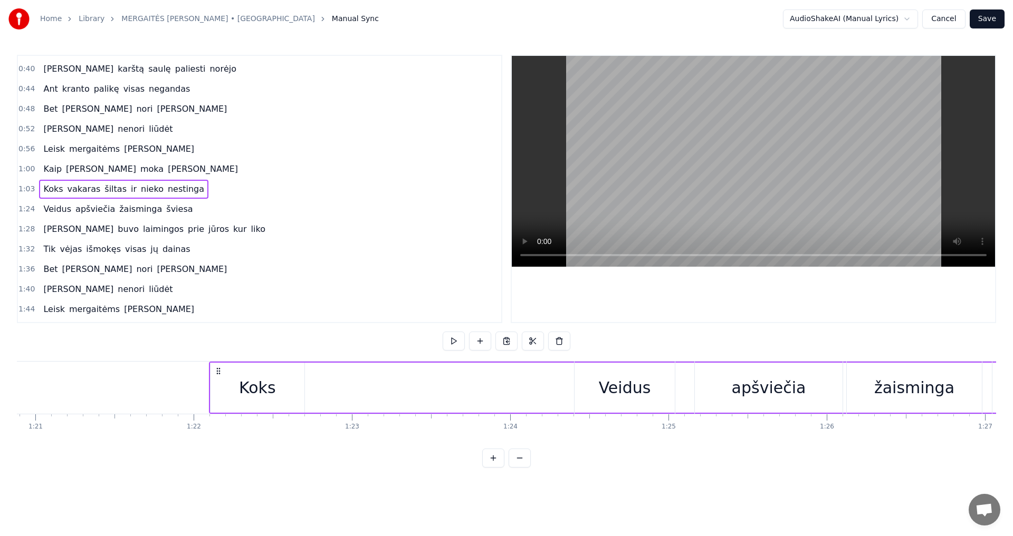
drag, startPoint x: 80, startPoint y: 372, endPoint x: 219, endPoint y: 406, distance: 142.6
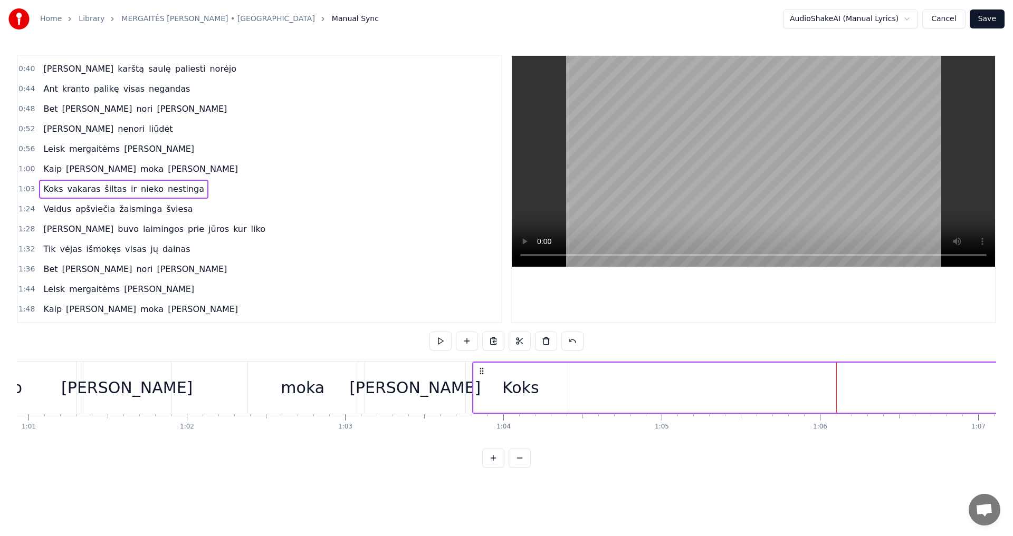
scroll to position [0, 9970]
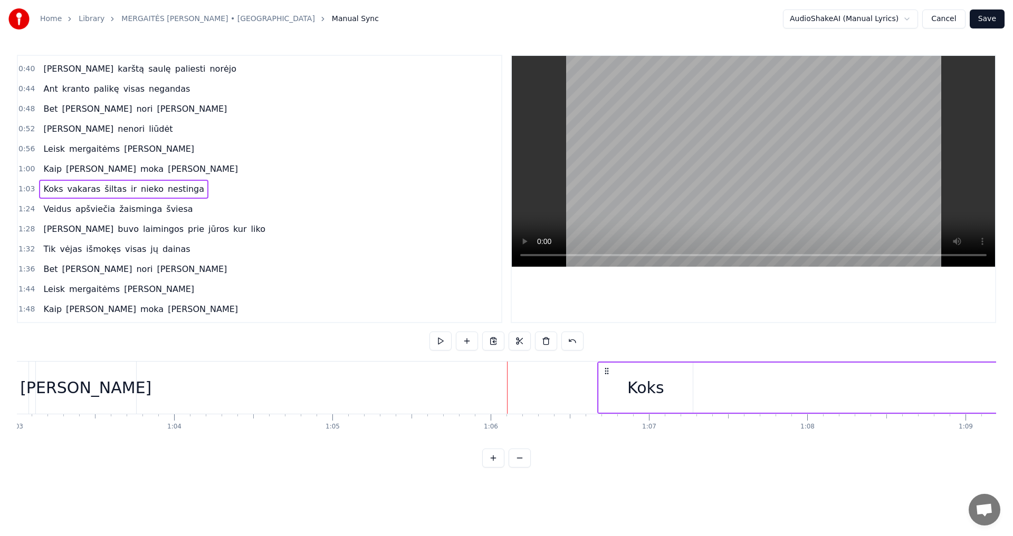
drag, startPoint x: 151, startPoint y: 373, endPoint x: 605, endPoint y: 393, distance: 454.5
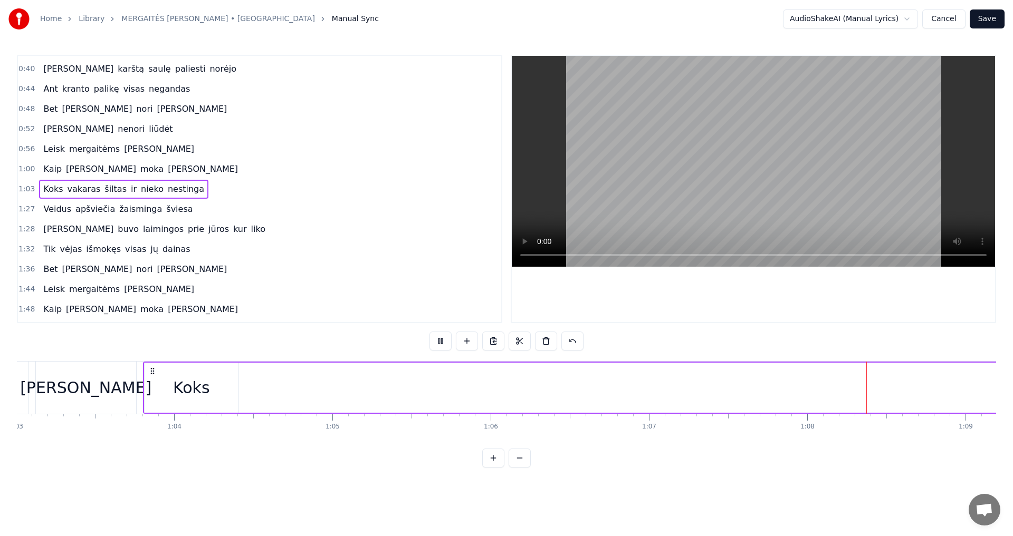
click at [191, 392] on div "Koks" at bounding box center [191, 388] width 37 height 24
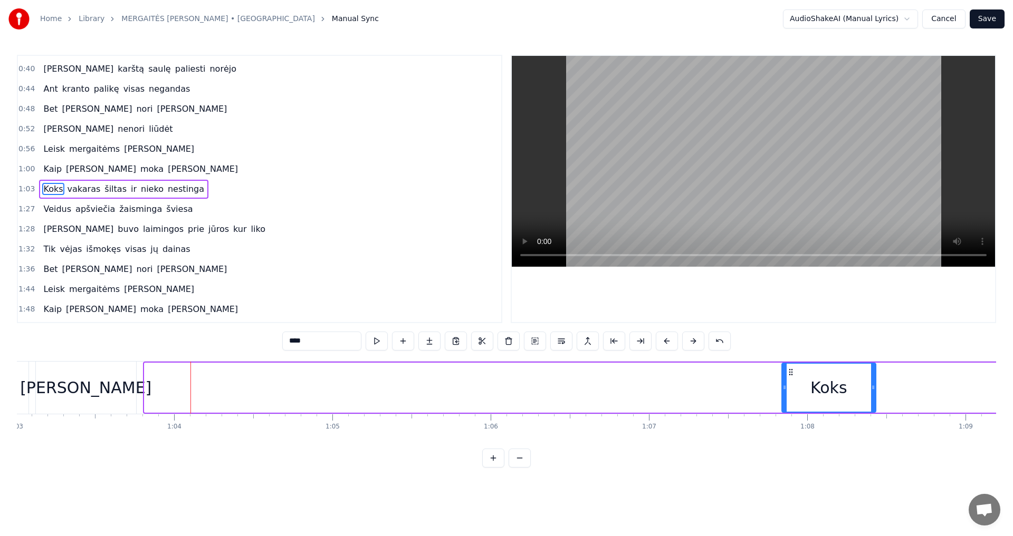
drag, startPoint x: 151, startPoint y: 372, endPoint x: 792, endPoint y: 380, distance: 640.9
click at [792, 380] on div "Koks" at bounding box center [828, 388] width 93 height 48
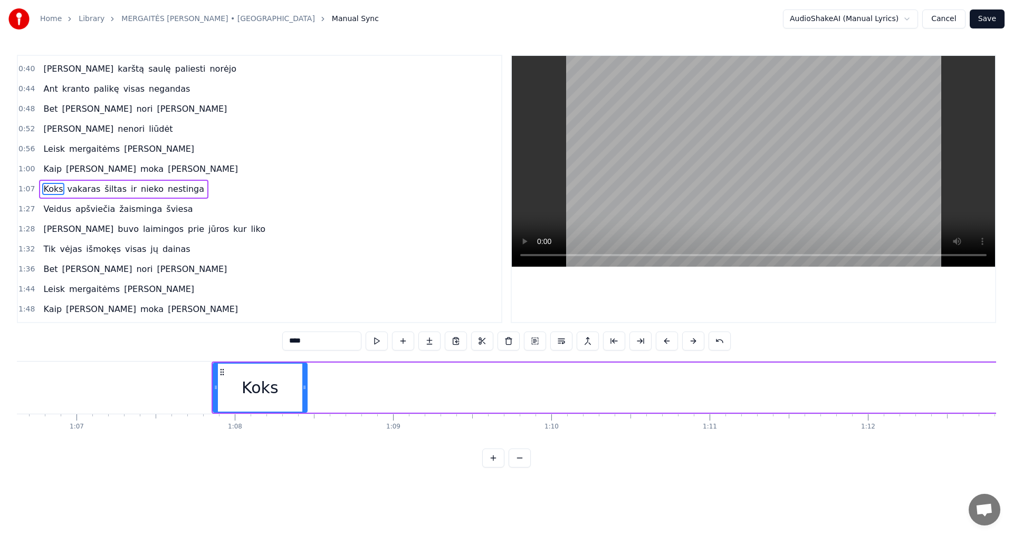
scroll to position [0, 10577]
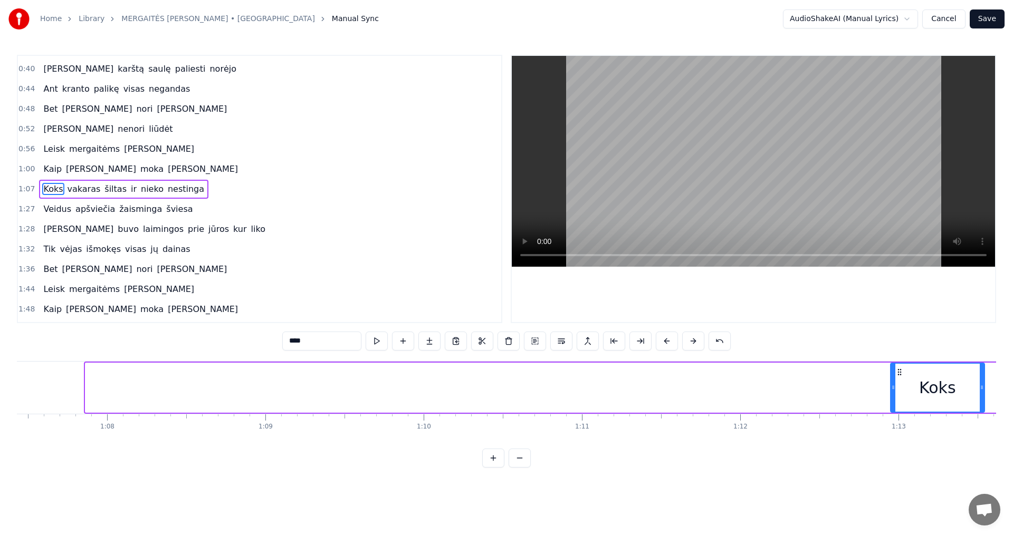
drag, startPoint x: 189, startPoint y: 373, endPoint x: 511, endPoint y: 446, distance: 329.9
click at [894, 378] on div "Koks" at bounding box center [937, 388] width 93 height 48
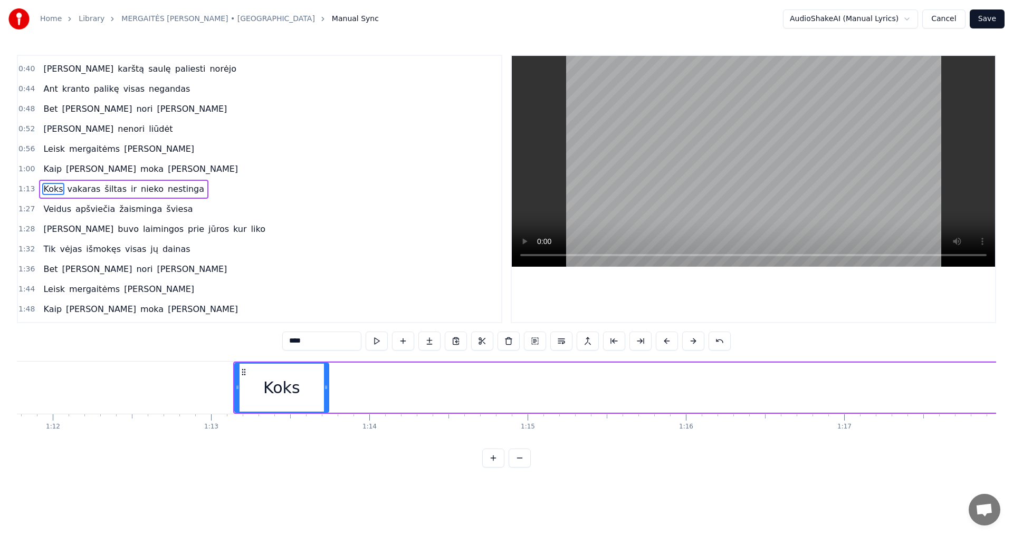
scroll to position [0, 11339]
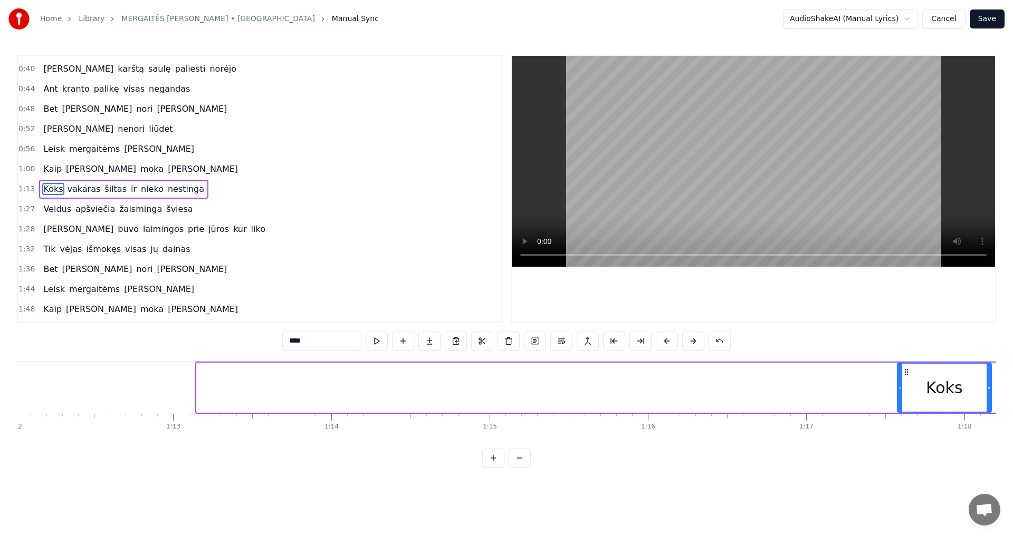
drag, startPoint x: 265, startPoint y: 373, endPoint x: 881, endPoint y: 368, distance: 616.6
click at [902, 368] on icon at bounding box center [906, 372] width 8 height 8
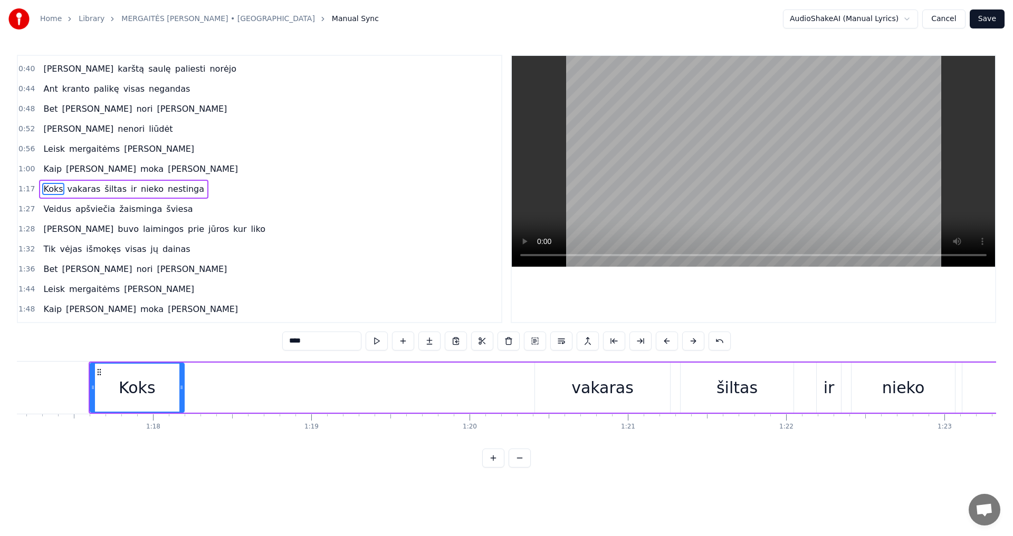
scroll to position [0, 12172]
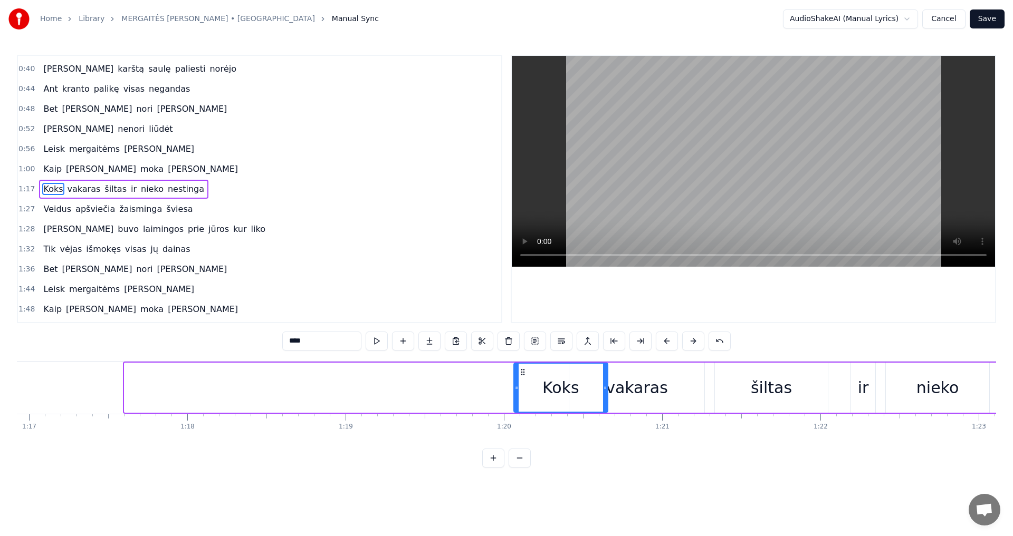
drag, startPoint x: 132, startPoint y: 373, endPoint x: 521, endPoint y: 362, distance: 389.4
click at [521, 362] on div "Koks vakaras šiltas ir nieko nestinga" at bounding box center [628, 388] width 1010 height 52
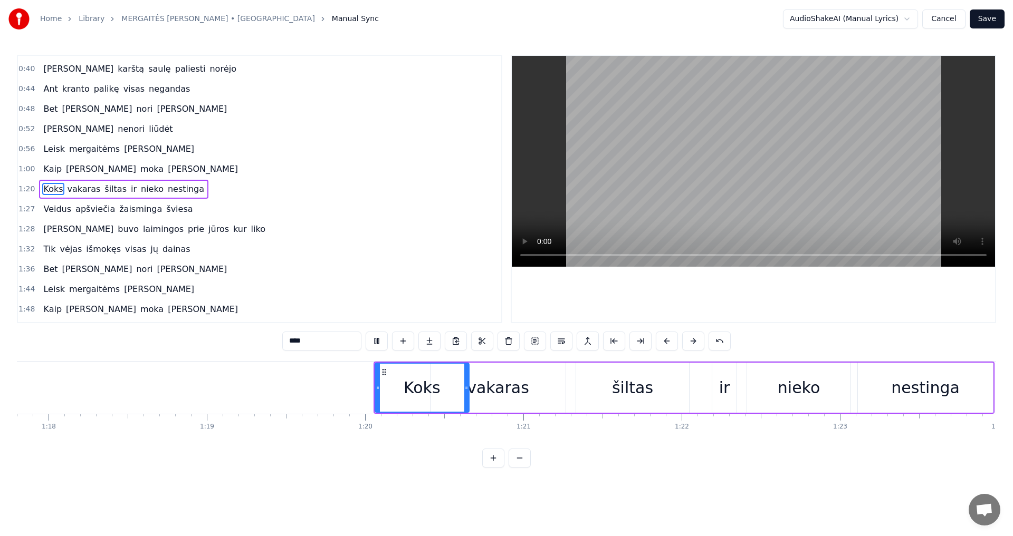
scroll to position [0, 10997]
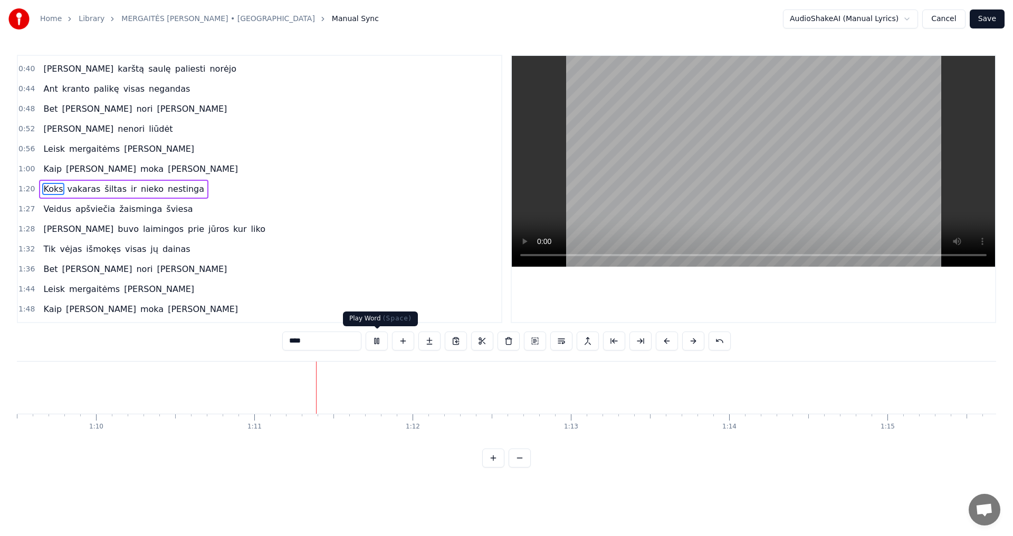
click at [373, 344] on button at bounding box center [377, 341] width 22 height 19
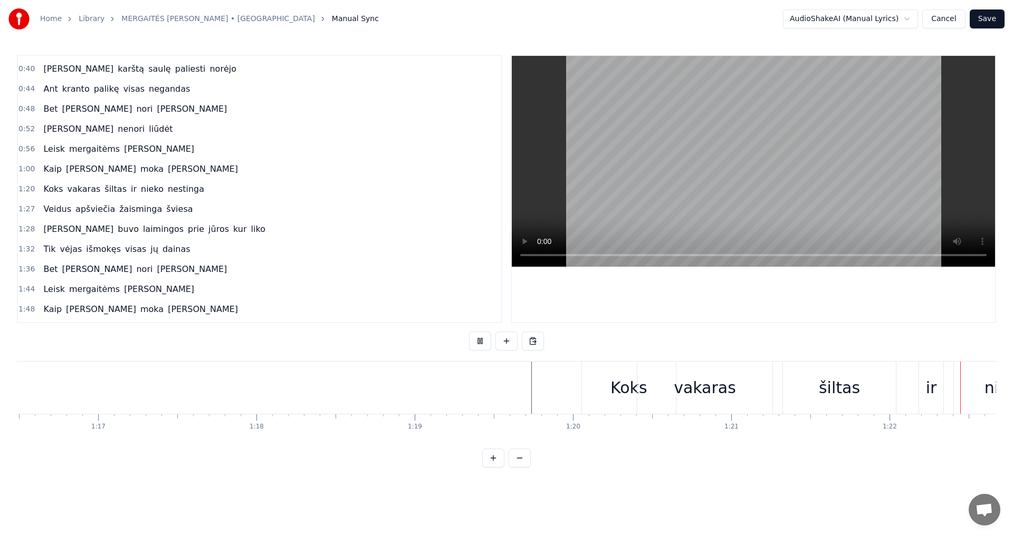
scroll to position [0, 12977]
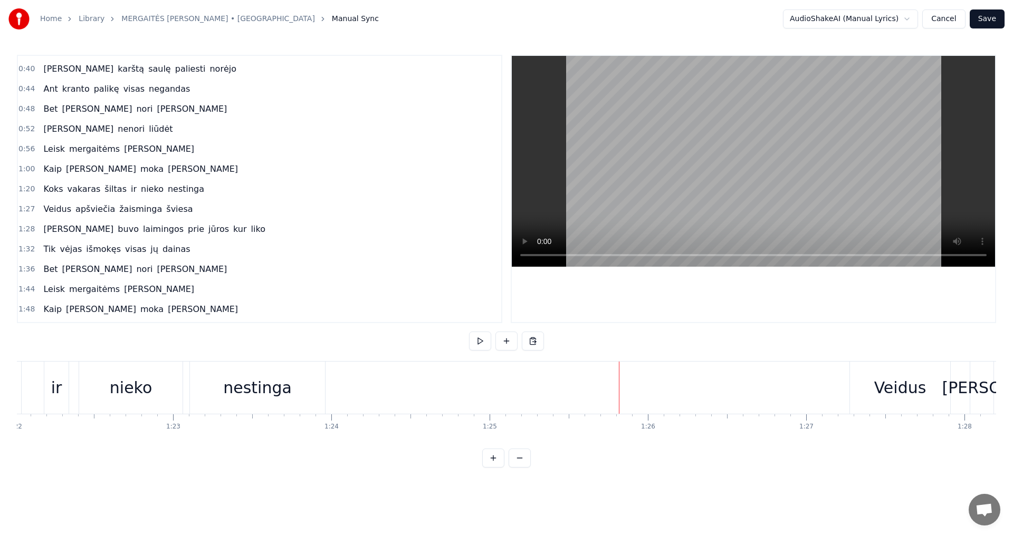
click at [941, 14] on button "Cancel" at bounding box center [943, 18] width 43 height 19
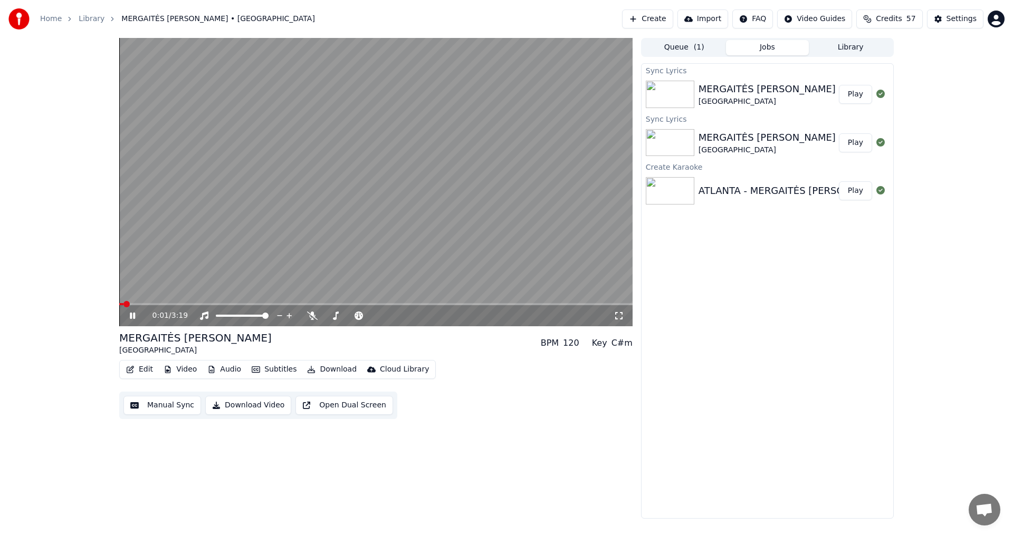
click at [129, 312] on icon at bounding box center [140, 316] width 25 height 8
click at [164, 405] on button "Manual Sync" at bounding box center [162, 405] width 78 height 19
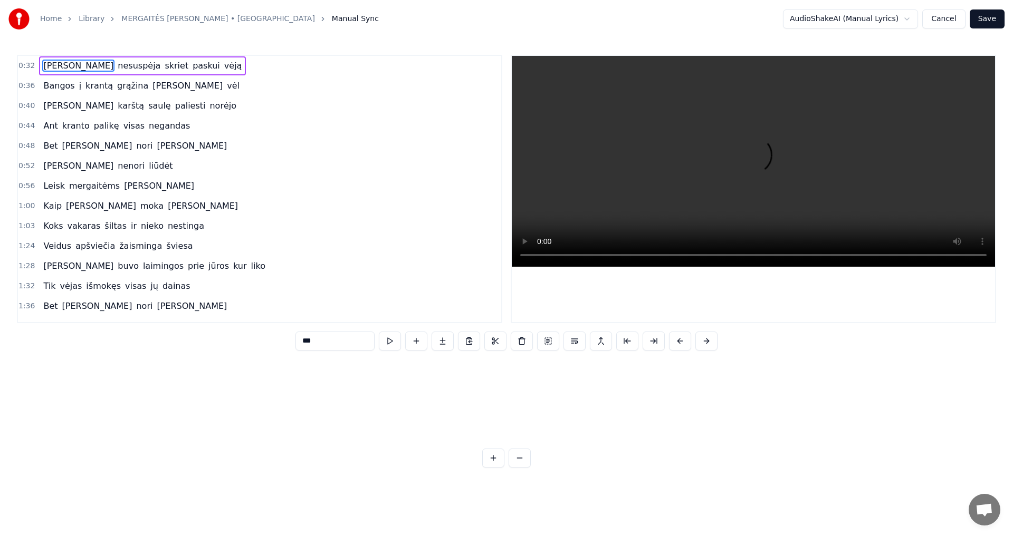
scroll to position [0, 5077]
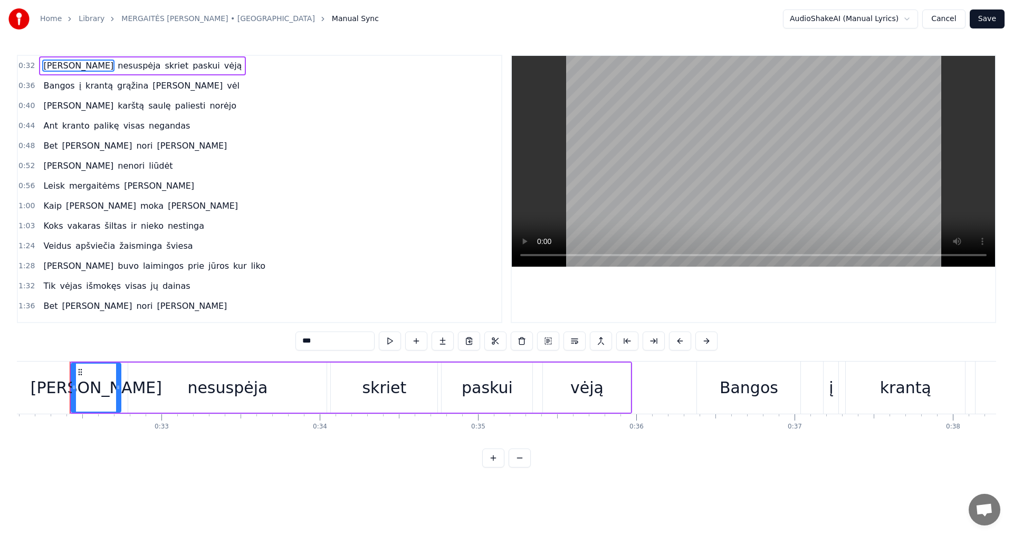
click at [54, 225] on span "Koks" at bounding box center [53, 226] width 22 height 12
type input "****"
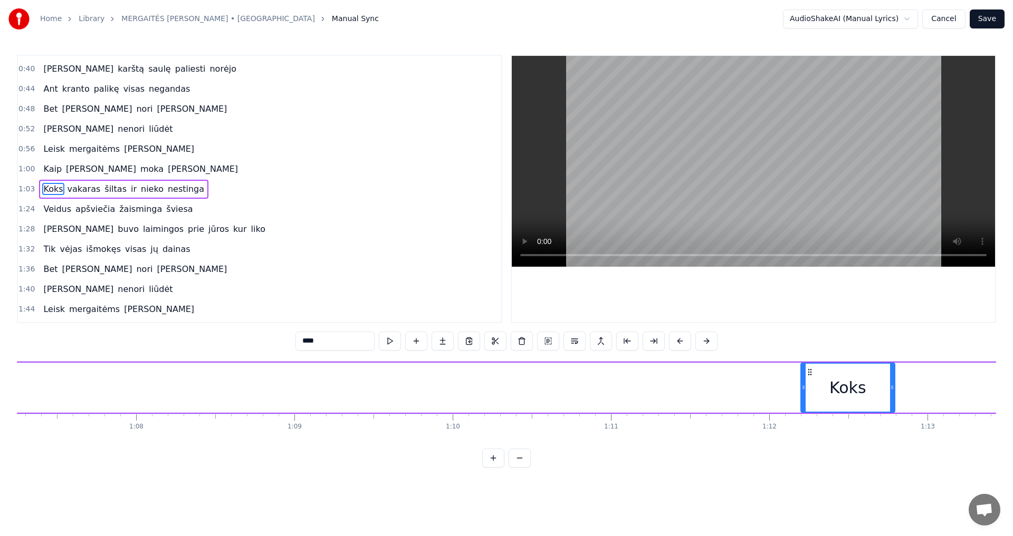
scroll to position [0, 10658]
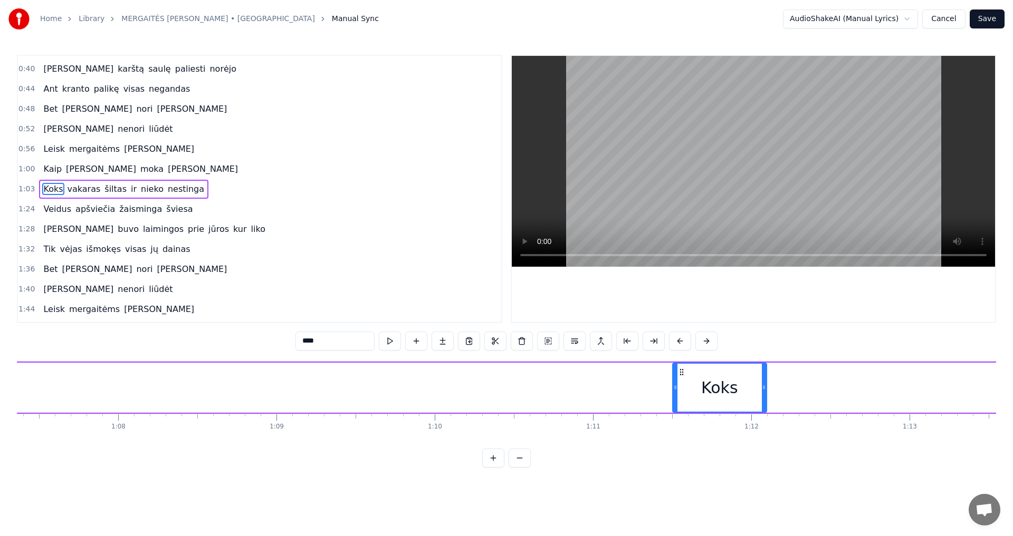
drag, startPoint x: 81, startPoint y: 373, endPoint x: 680, endPoint y: 385, distance: 599.8
click at [680, 385] on div "Koks" at bounding box center [719, 388] width 93 height 48
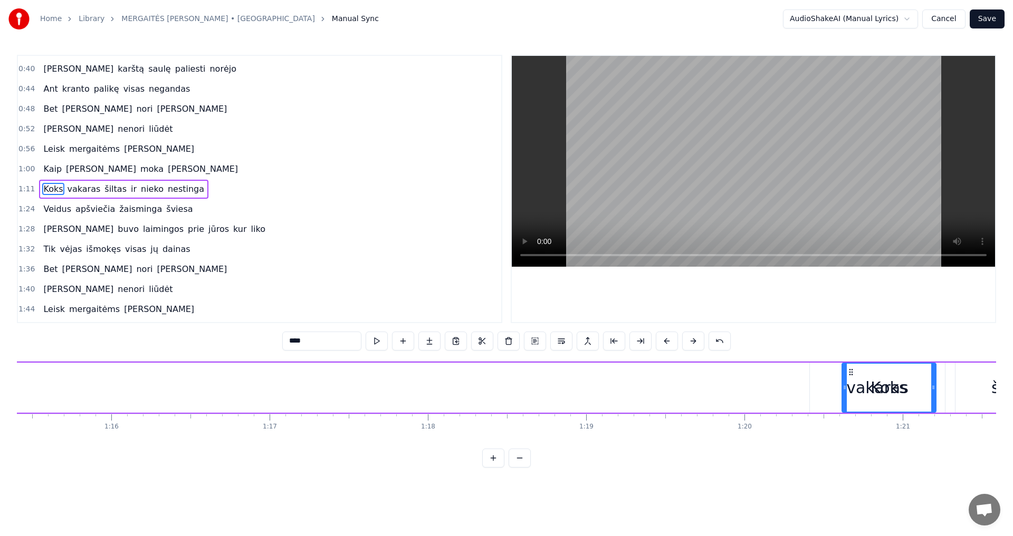
scroll to position [0, 11947]
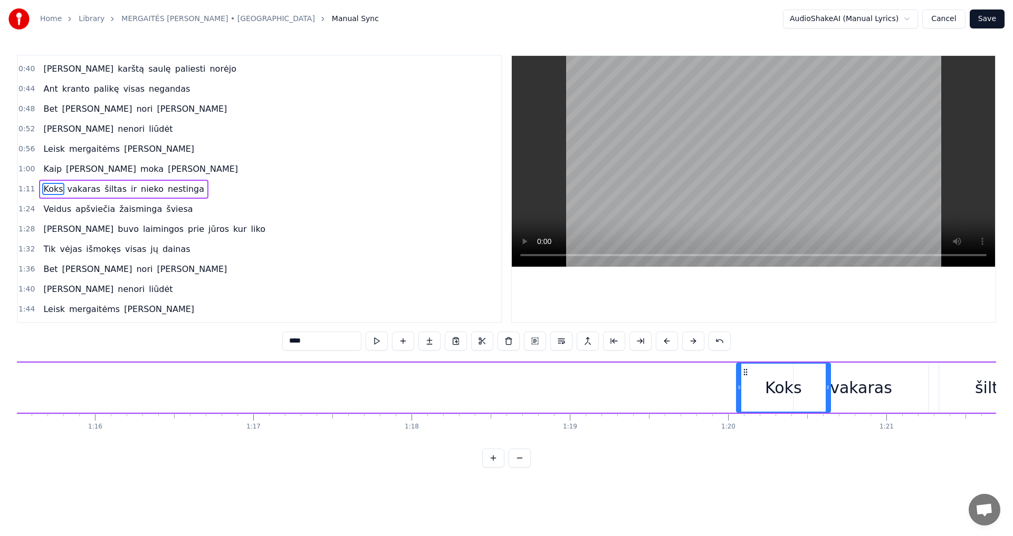
drag, startPoint x: 154, startPoint y: 372, endPoint x: 744, endPoint y: 372, distance: 590.2
click at [744, 372] on circle at bounding box center [744, 372] width 1 height 1
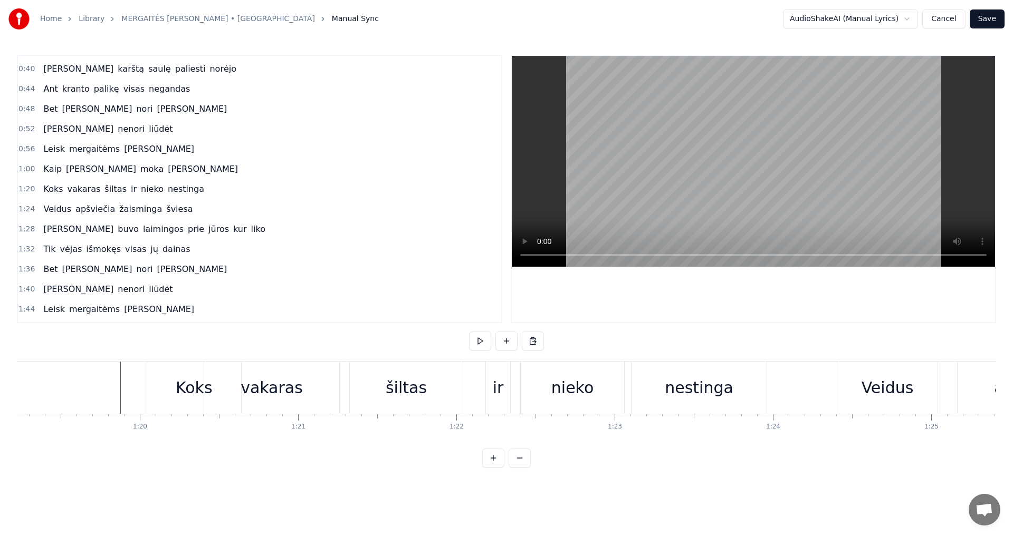
scroll to position [0, 12293]
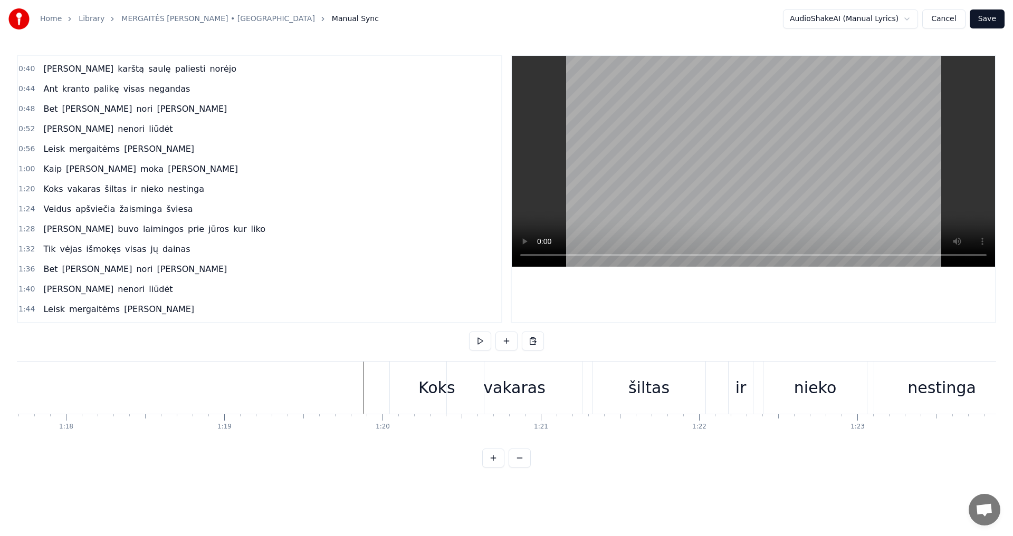
click at [431, 376] on div "Koks" at bounding box center [436, 388] width 37 height 24
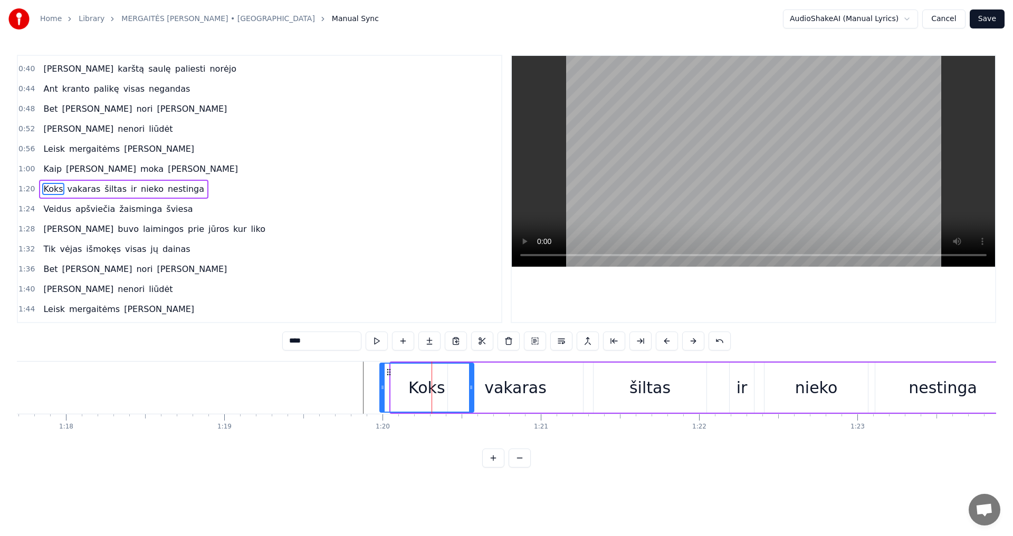
drag, startPoint x: 401, startPoint y: 372, endPoint x: 390, endPoint y: 377, distance: 11.9
click at [390, 377] on div "Koks" at bounding box center [426, 388] width 93 height 48
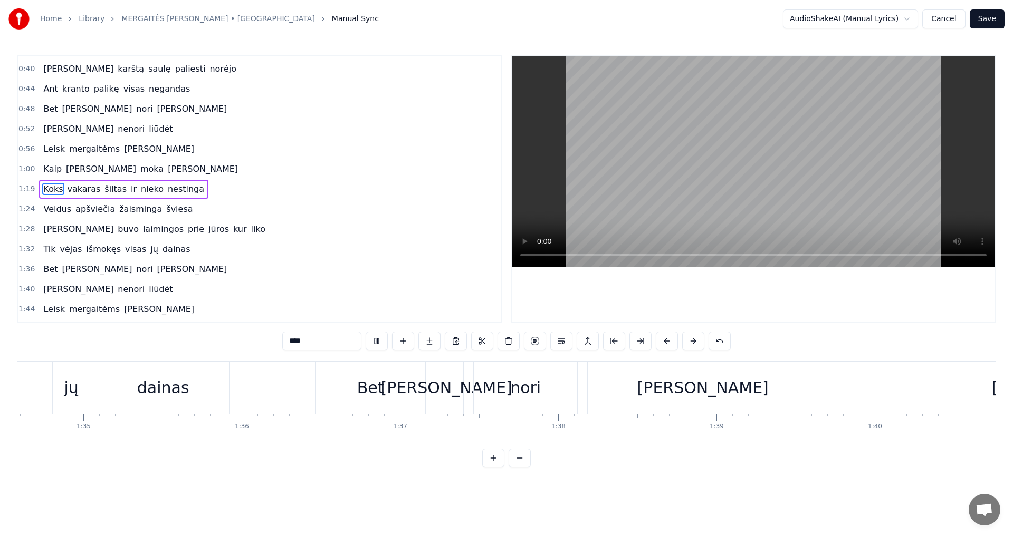
scroll to position [0, 15849]
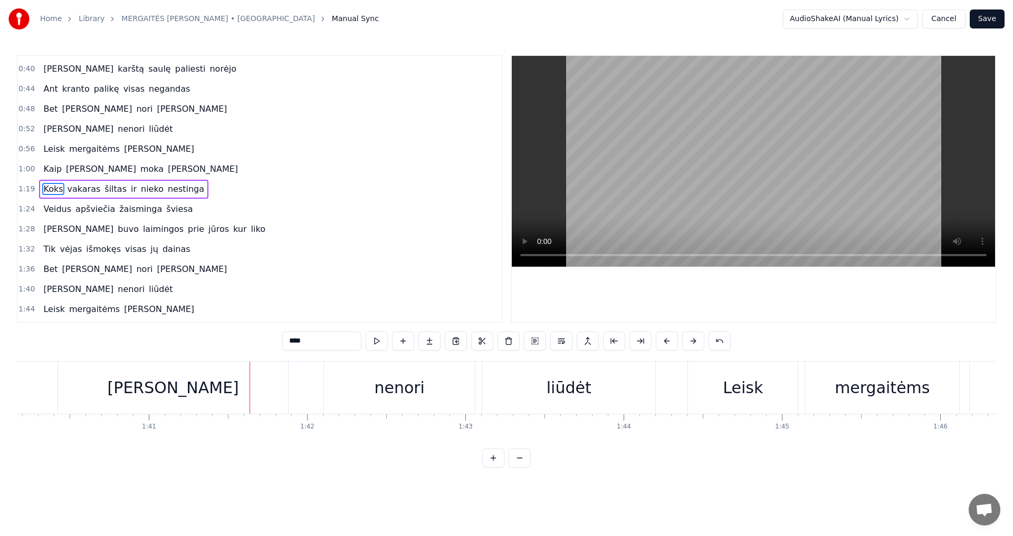
click at [988, 20] on button "Save" at bounding box center [986, 18] width 35 height 19
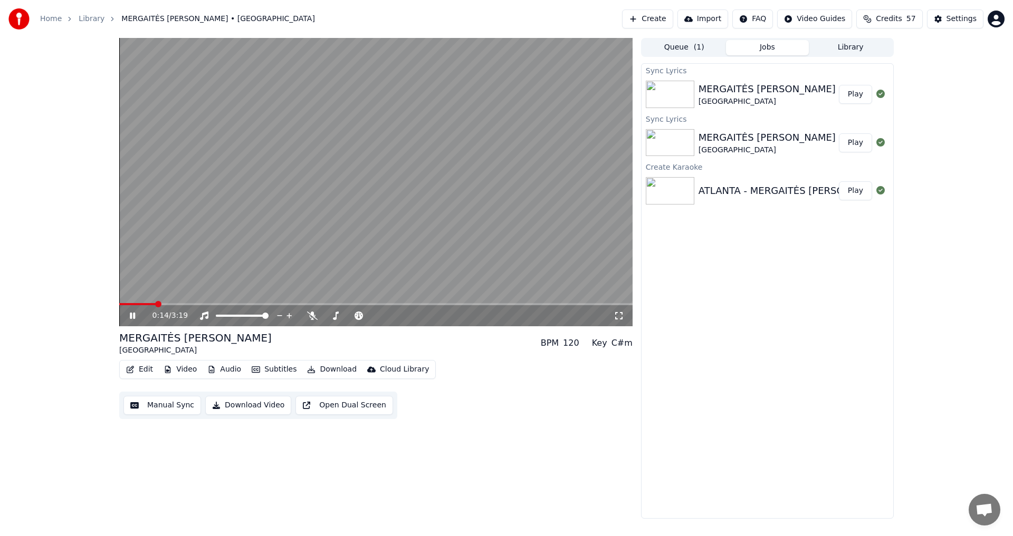
click at [177, 304] on div "0:14 / 3:19" at bounding box center [375, 182] width 513 height 289
click at [177, 304] on span at bounding box center [375, 304] width 513 height 2
click at [215, 267] on video at bounding box center [375, 182] width 513 height 289
click at [226, 302] on video at bounding box center [375, 182] width 513 height 289
drag, startPoint x: 227, startPoint y: 280, endPoint x: 230, endPoint y: 286, distance: 6.6
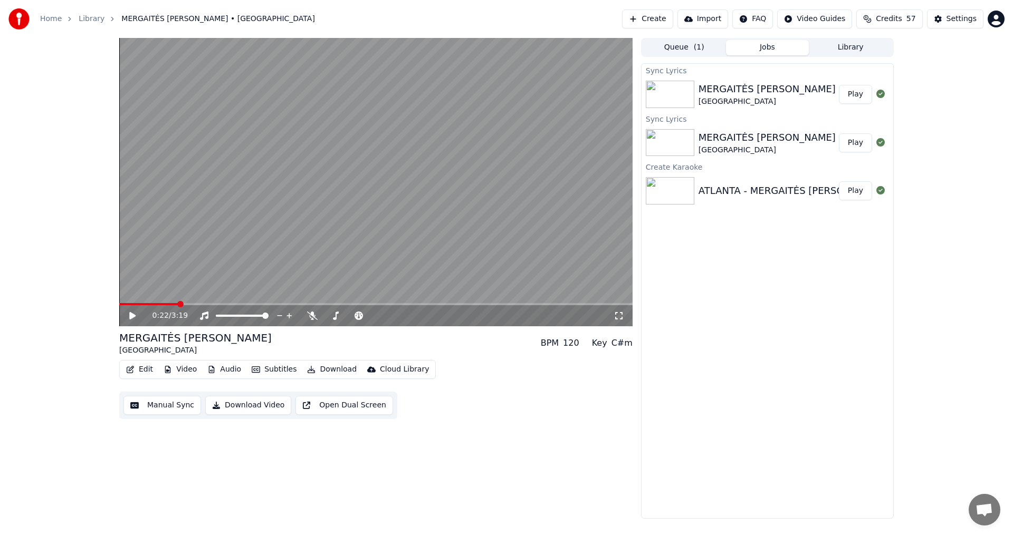
click at [228, 280] on video at bounding box center [375, 182] width 513 height 289
click at [229, 303] on video at bounding box center [375, 182] width 513 height 289
click at [229, 303] on span at bounding box center [375, 304] width 513 height 2
click at [243, 258] on video at bounding box center [375, 182] width 513 height 289
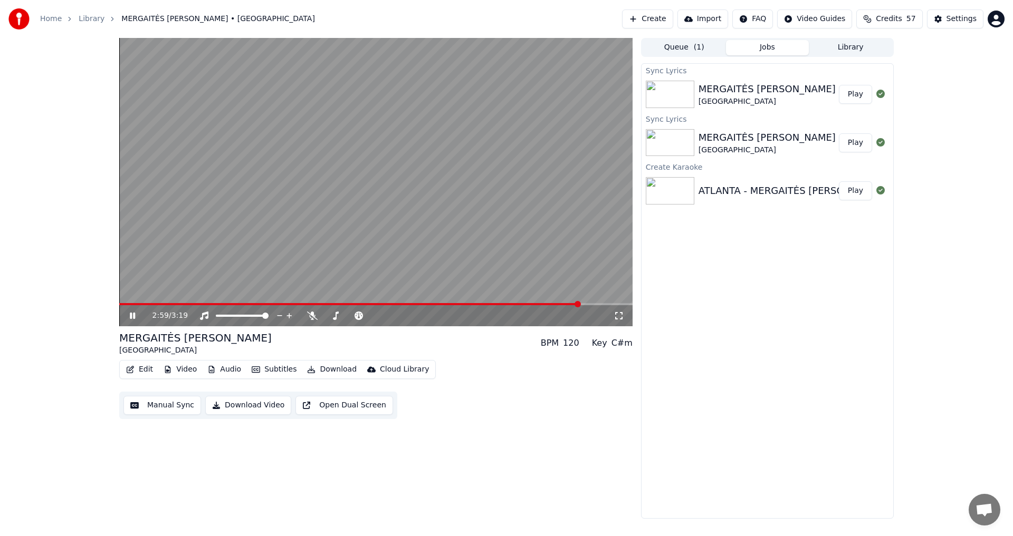
click at [130, 316] on icon at bounding box center [132, 316] width 5 height 6
click at [234, 405] on button "Download Video" at bounding box center [248, 405] width 86 height 19
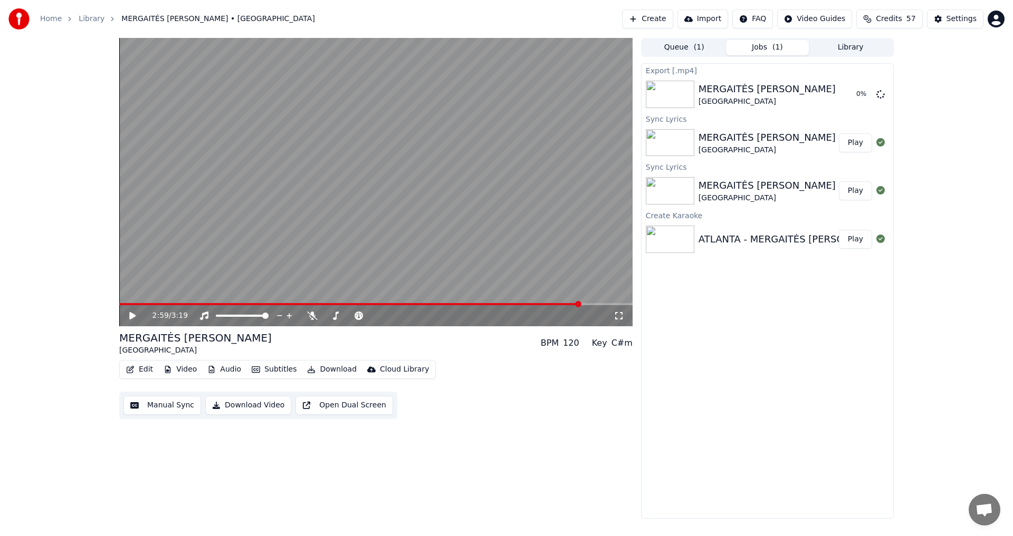
click at [333, 371] on button "Download" at bounding box center [332, 369] width 58 height 15
